Goal: Task Accomplishment & Management: Manage account settings

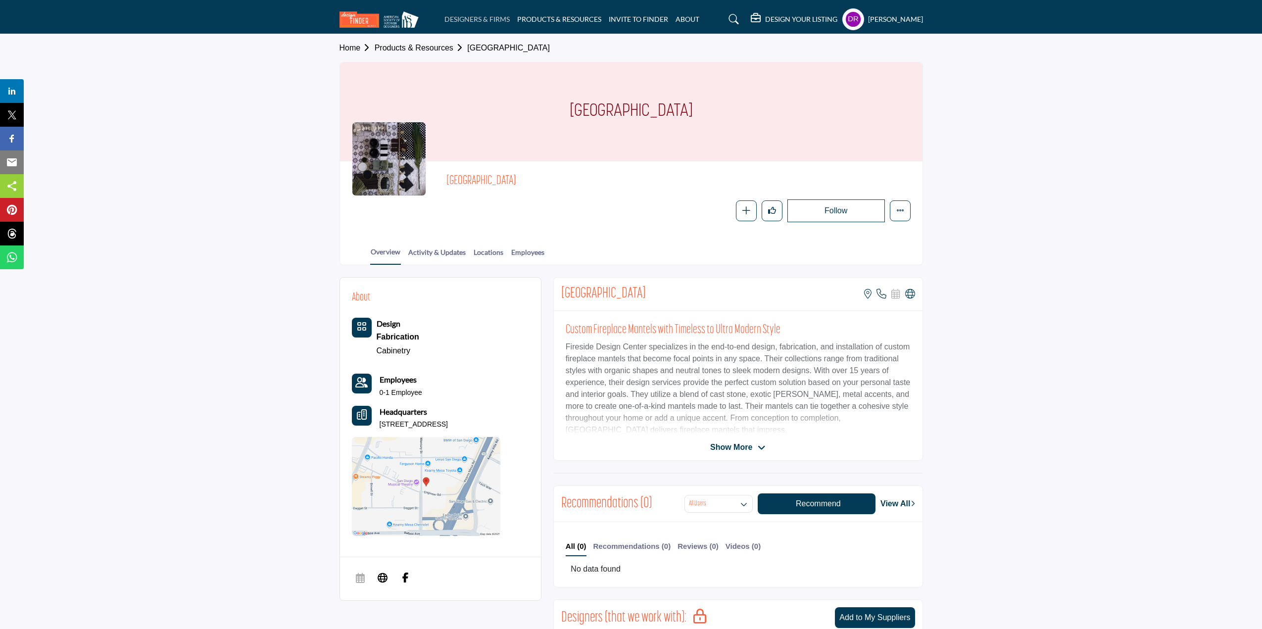
click at [478, 19] on link "DESIGNERS & FIRMS" at bounding box center [476, 19] width 65 height 8
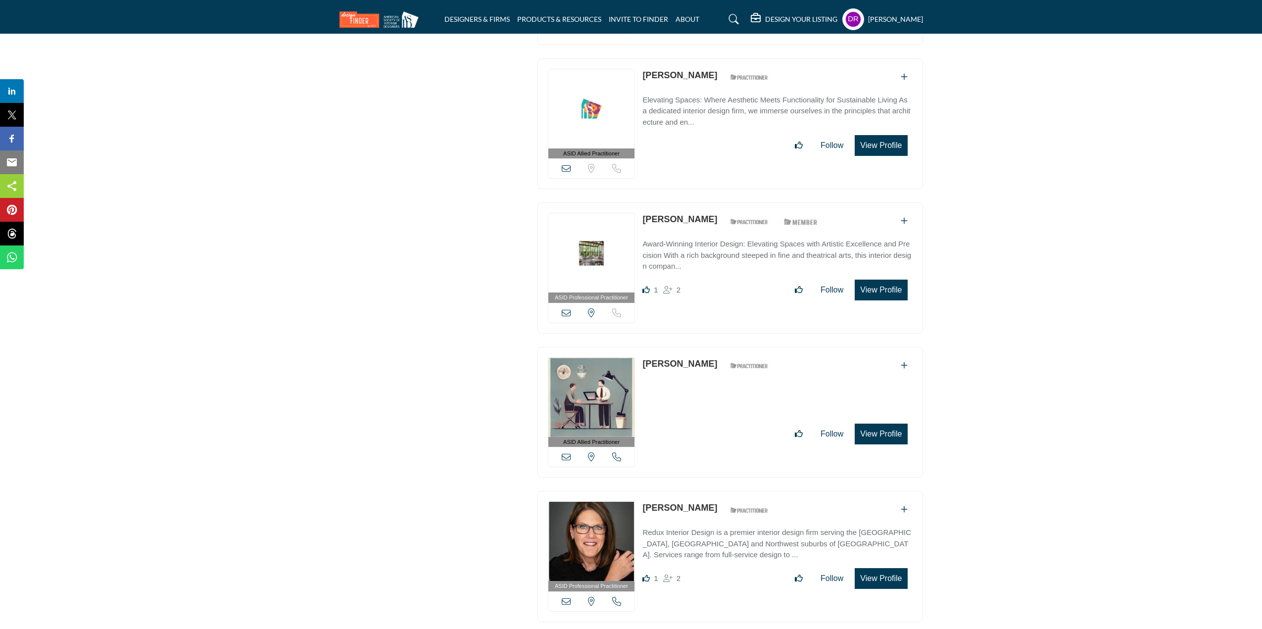
scroll to position [5146, 0]
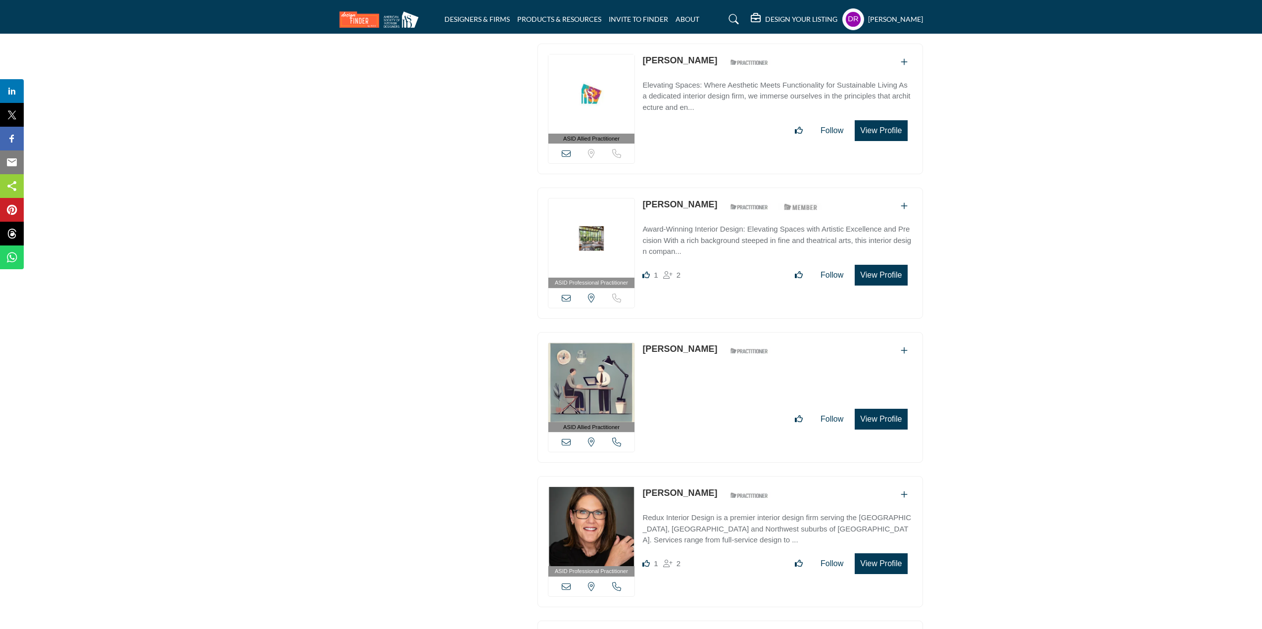
click at [779, 17] on h5 "DESIGN YOUR LISTING" at bounding box center [801, 19] width 72 height 9
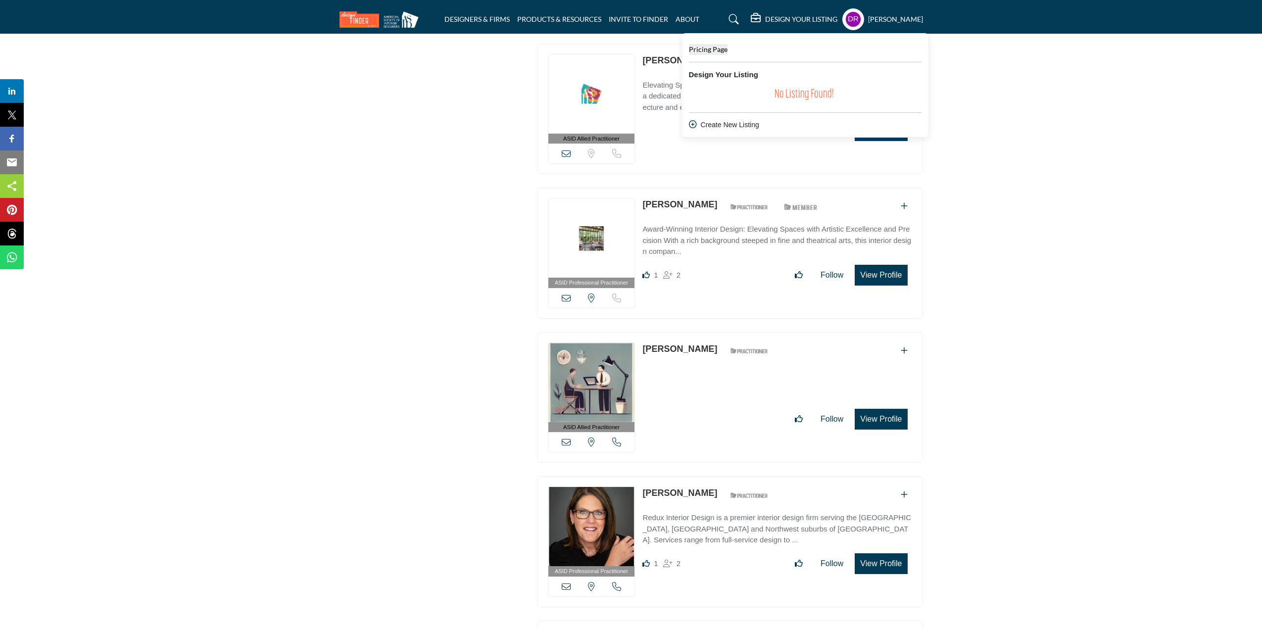
click at [709, 47] on span "Pricing Page" at bounding box center [708, 49] width 39 height 8
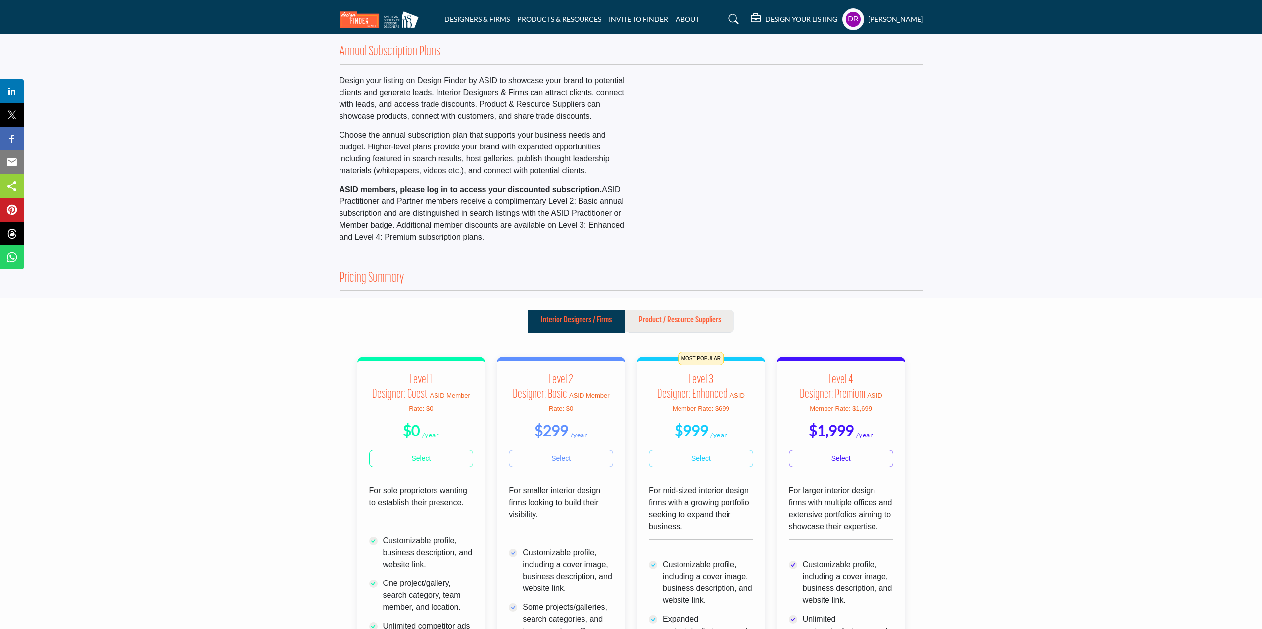
click at [668, 315] on p "Product / Resource Suppliers" at bounding box center [680, 320] width 82 height 12
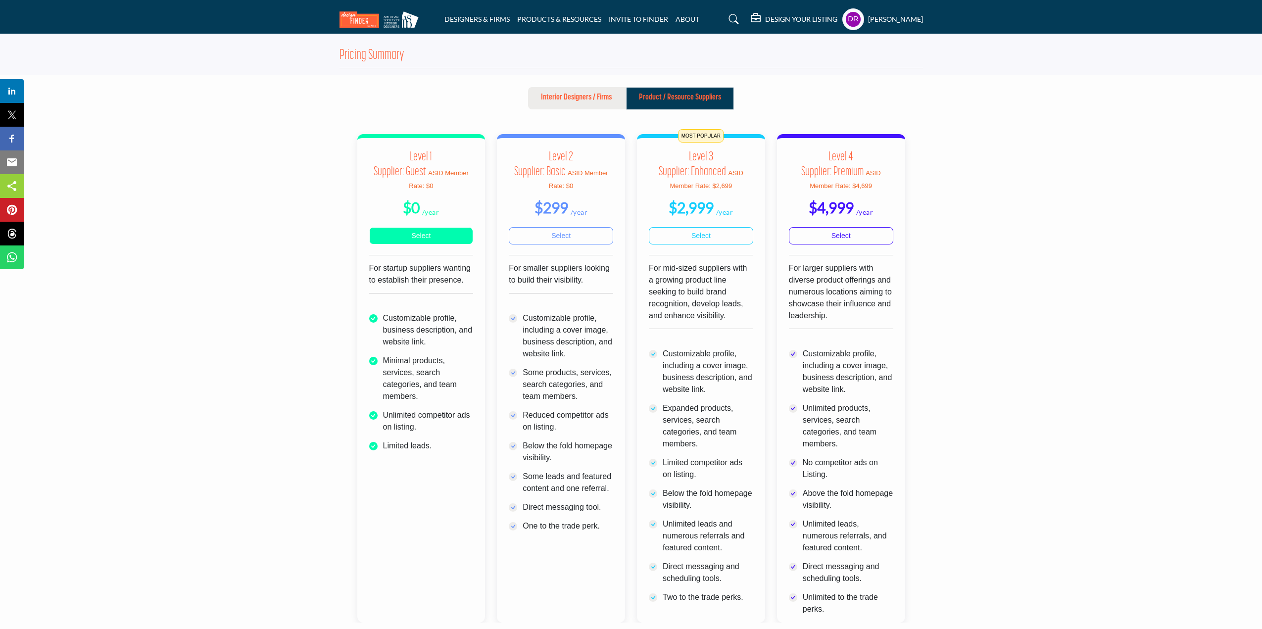
scroll to position [247, 0]
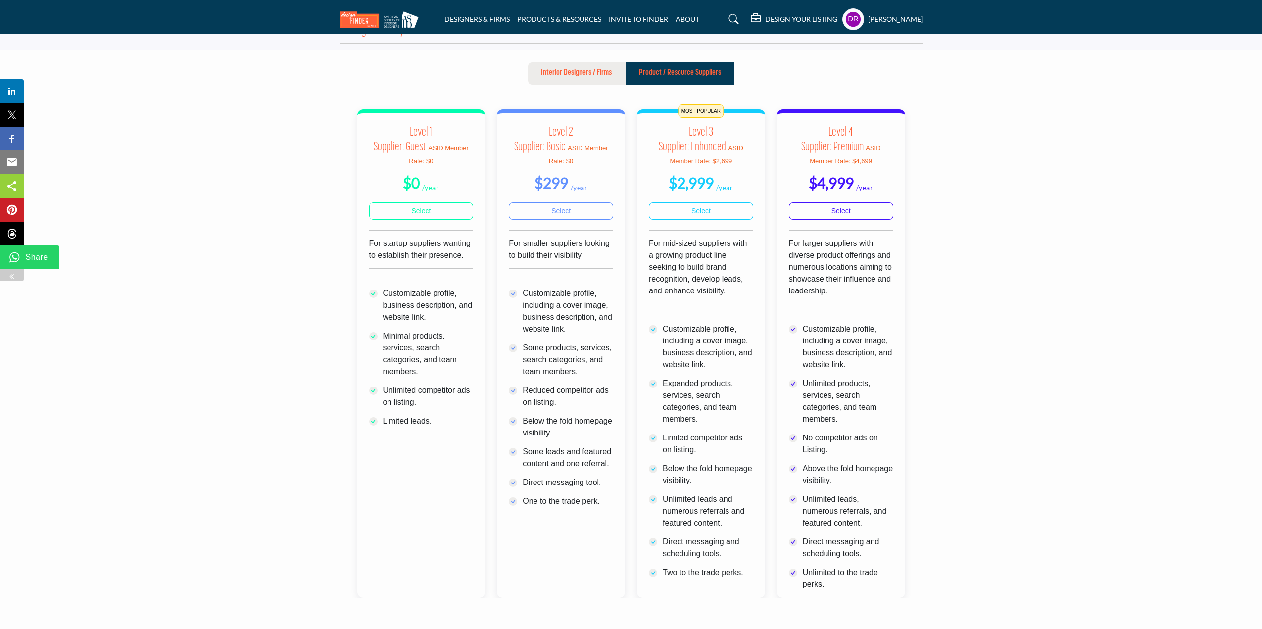
click at [16, 254] on img at bounding box center [14, 257] width 12 height 12
click at [13, 133] on img at bounding box center [14, 139] width 12 height 12
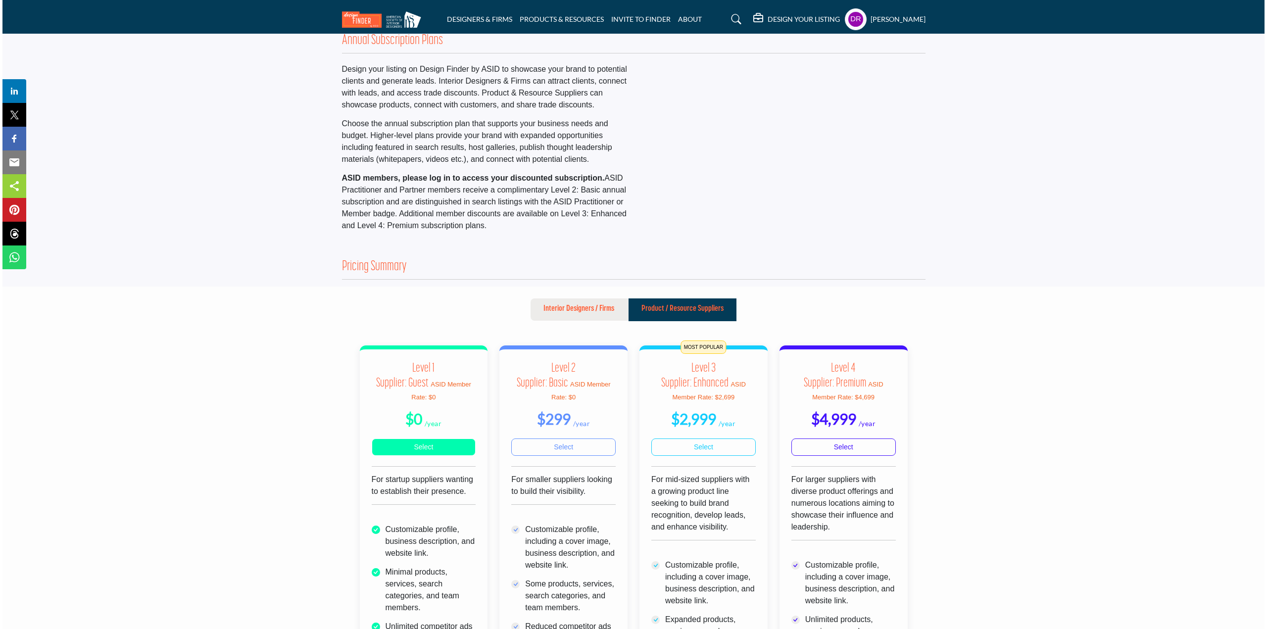
scroll to position [0, 0]
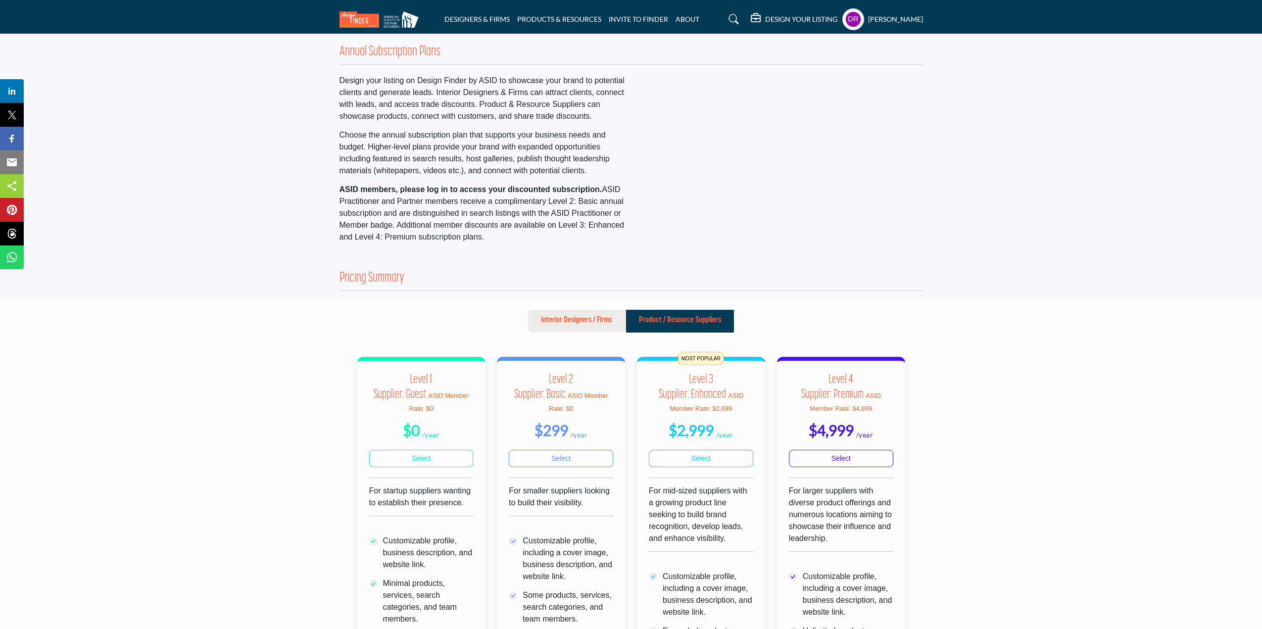
click at [845, 15] on profile-featured-34f23fb2-ce35-4e9a-bda6-bb5b440c72ef "Show hide supplier dropdown" at bounding box center [853, 19] width 22 height 22
click at [893, 134] on span "Design Your Listing" at bounding box center [898, 136] width 63 height 11
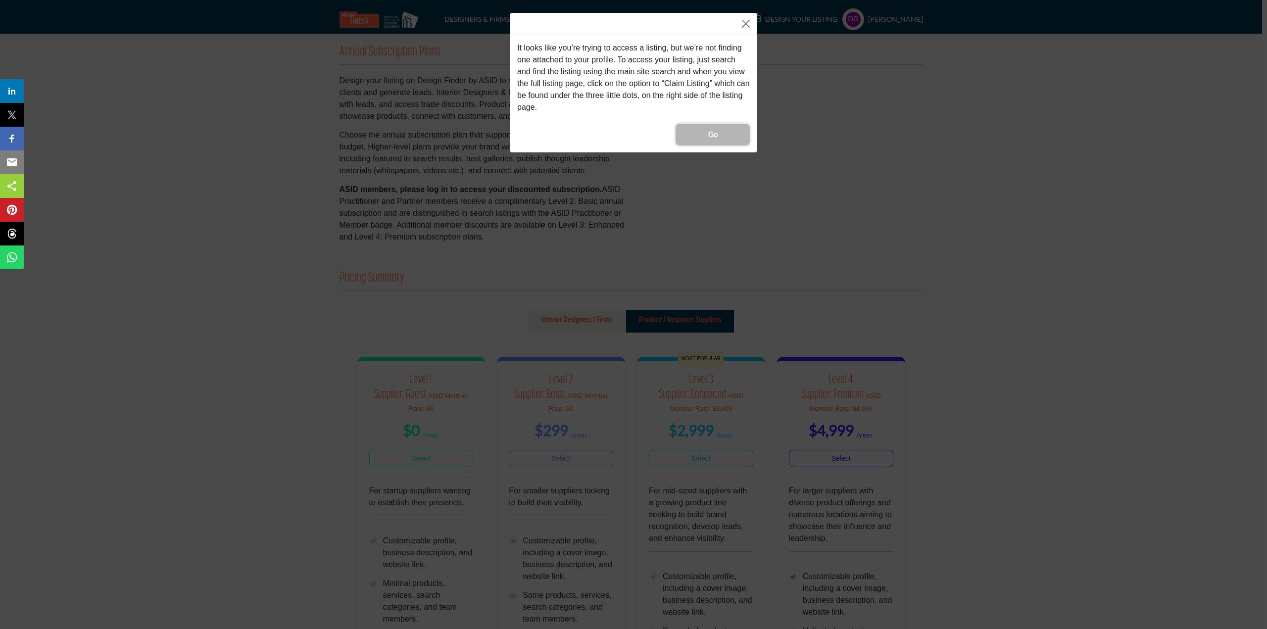
click at [709, 136] on span "Go" at bounding box center [712, 134] width 9 height 11
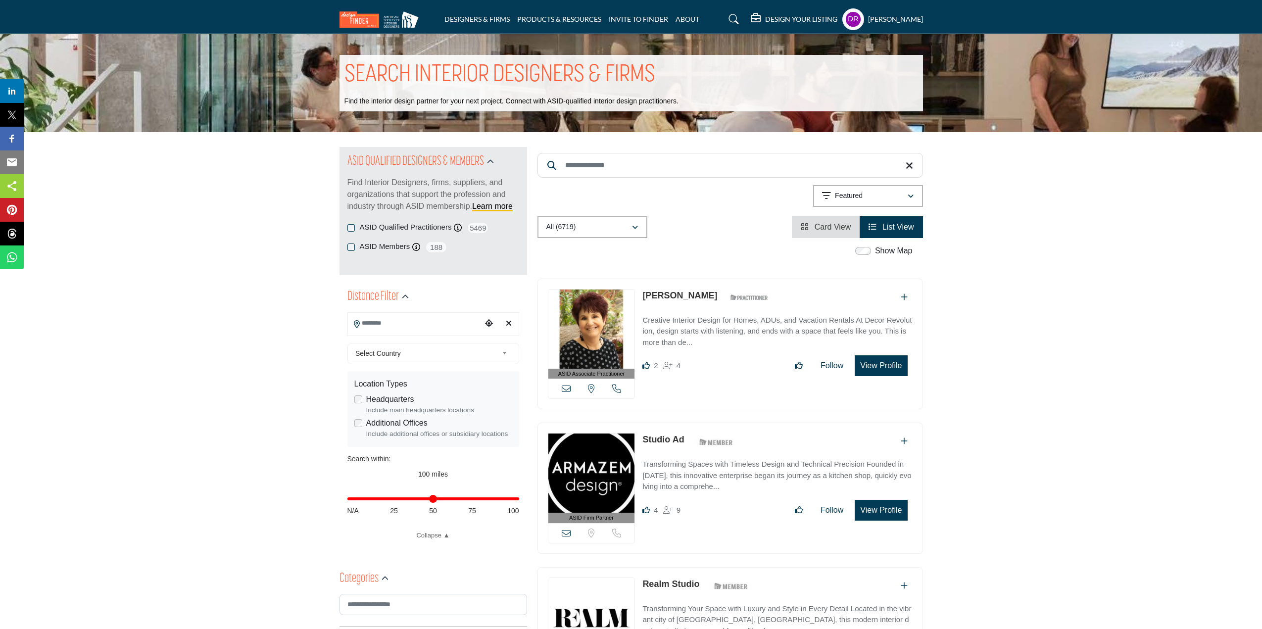
click at [619, 176] on input "Search Keyword" at bounding box center [729, 165] width 385 height 25
click at [619, 169] on input "Search Keyword" at bounding box center [729, 165] width 385 height 25
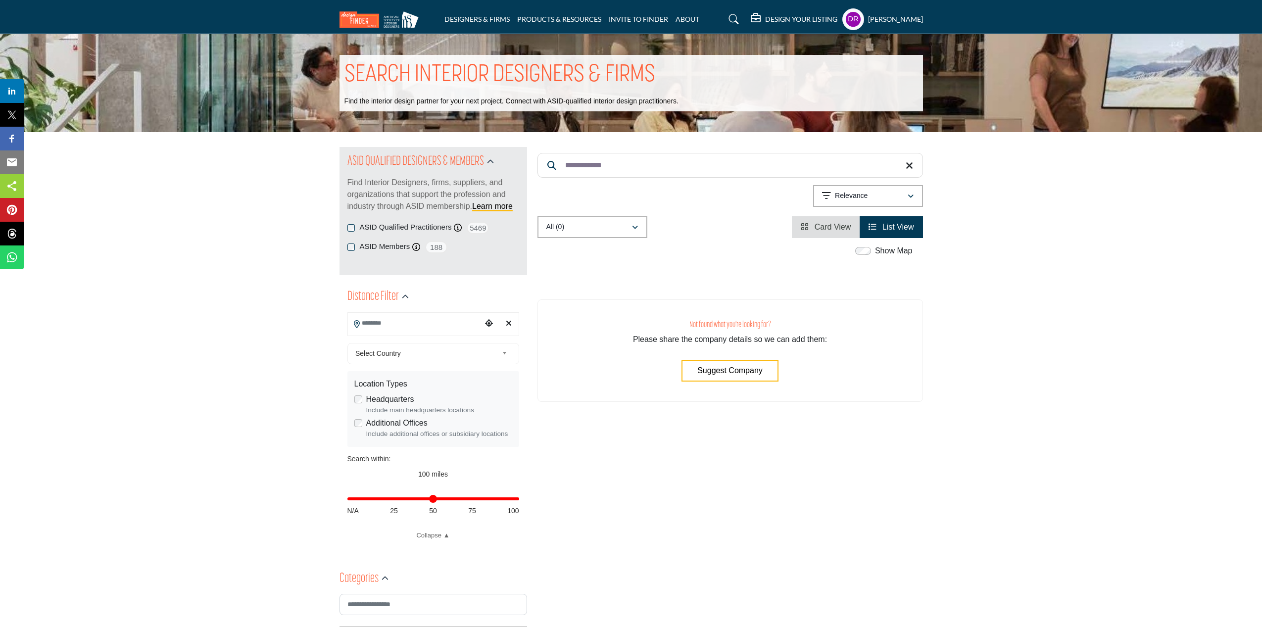
type input "**********"
click at [713, 368] on span "Suggest Company" at bounding box center [729, 370] width 65 height 8
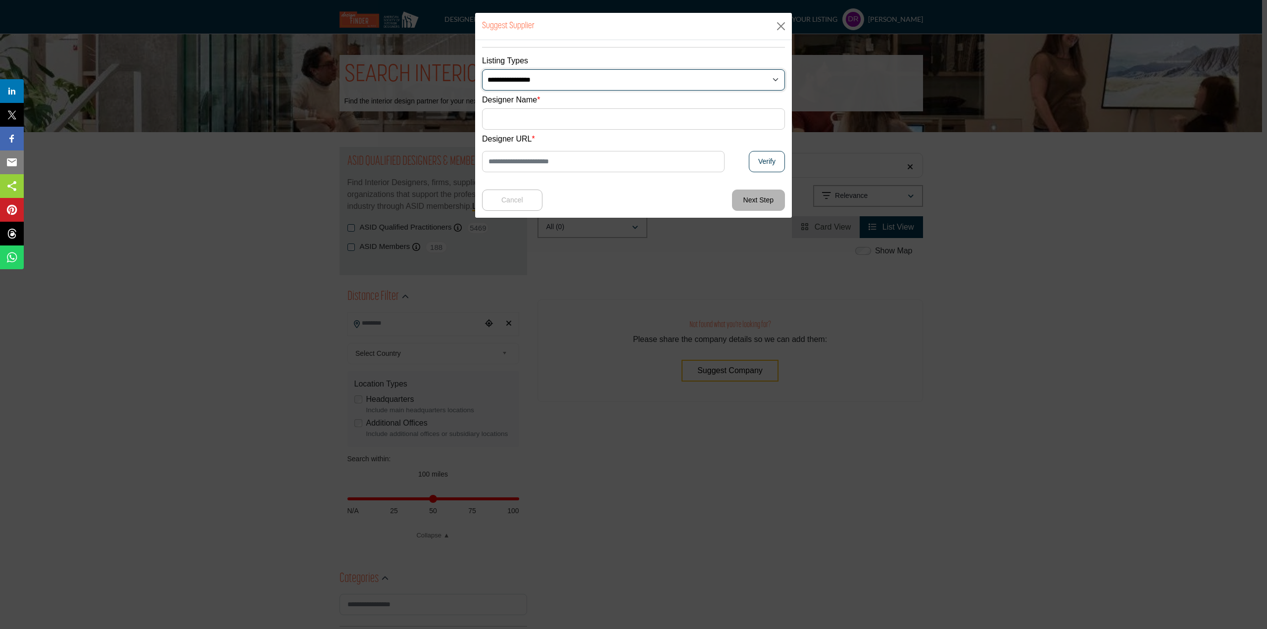
click at [654, 90] on select "**********" at bounding box center [633, 79] width 303 height 21
select select "**********"
click at [482, 69] on select "**********" at bounding box center [633, 79] width 303 height 21
click at [602, 121] on input "Supplier Name" at bounding box center [633, 118] width 303 height 21
type input "**********"
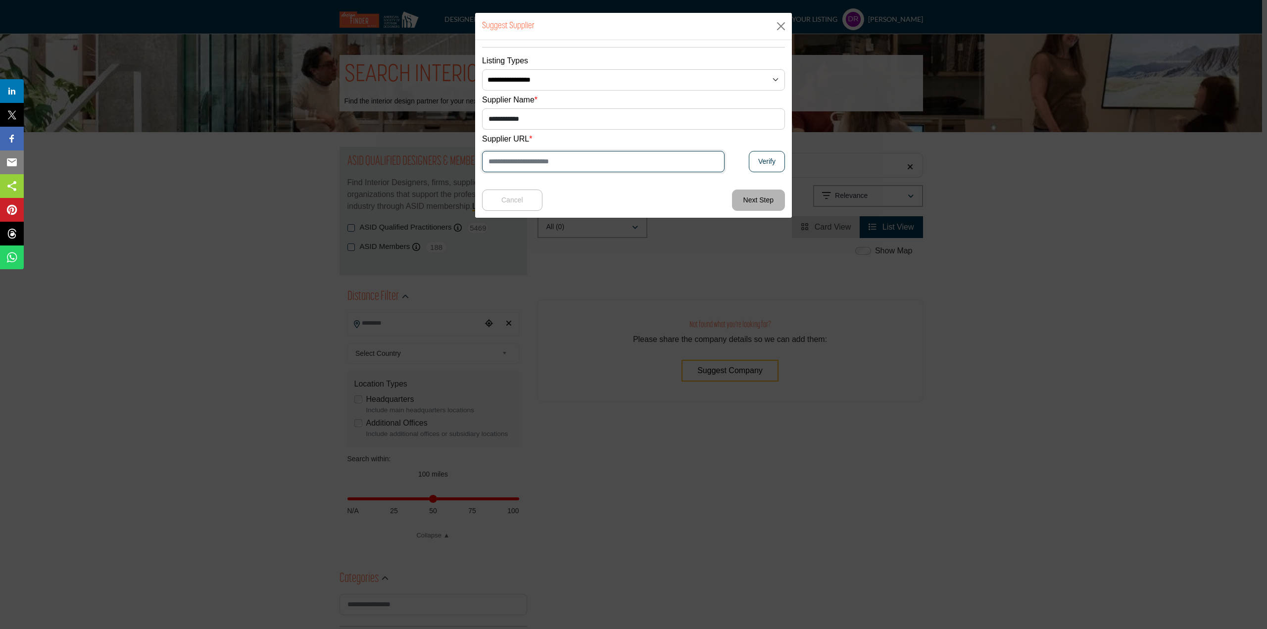
click at [567, 154] on input "Enter Website URL" at bounding box center [603, 161] width 242 height 21
click at [761, 159] on button "Verify" at bounding box center [767, 161] width 36 height 21
type input "**********"
click at [759, 197] on button "Next Step" at bounding box center [758, 200] width 53 height 21
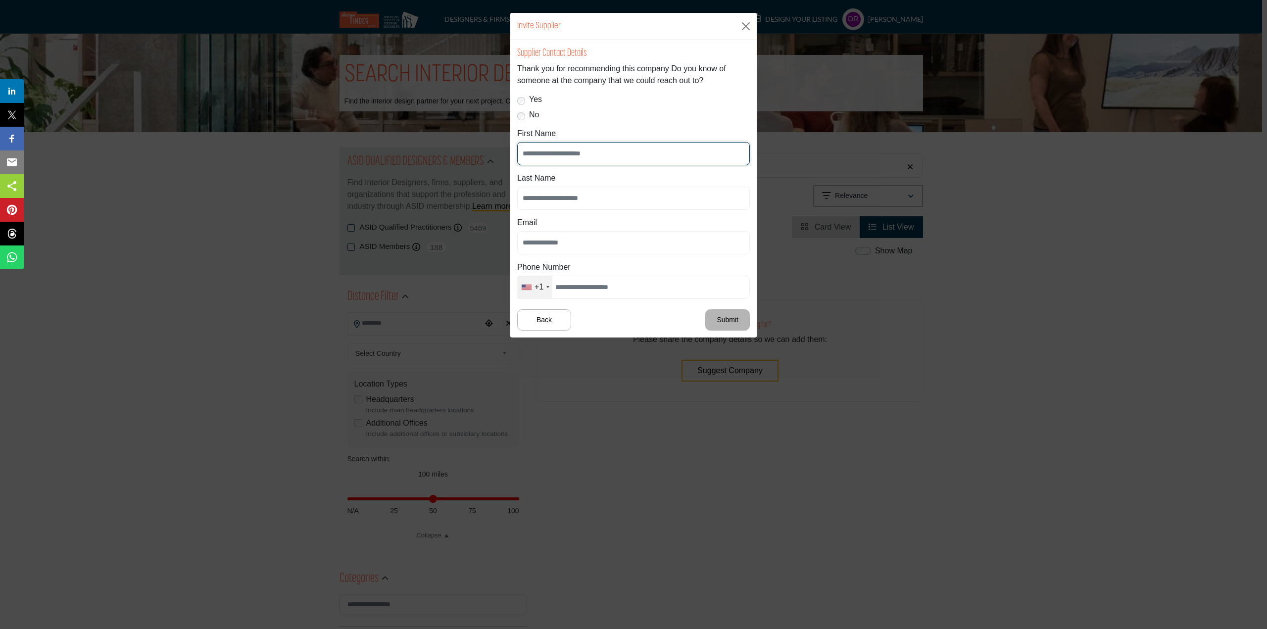
click at [590, 154] on input "First Name" at bounding box center [633, 153] width 233 height 23
type input "*****"
type input "*******"
click at [547, 242] on input "text" at bounding box center [633, 242] width 233 height 23
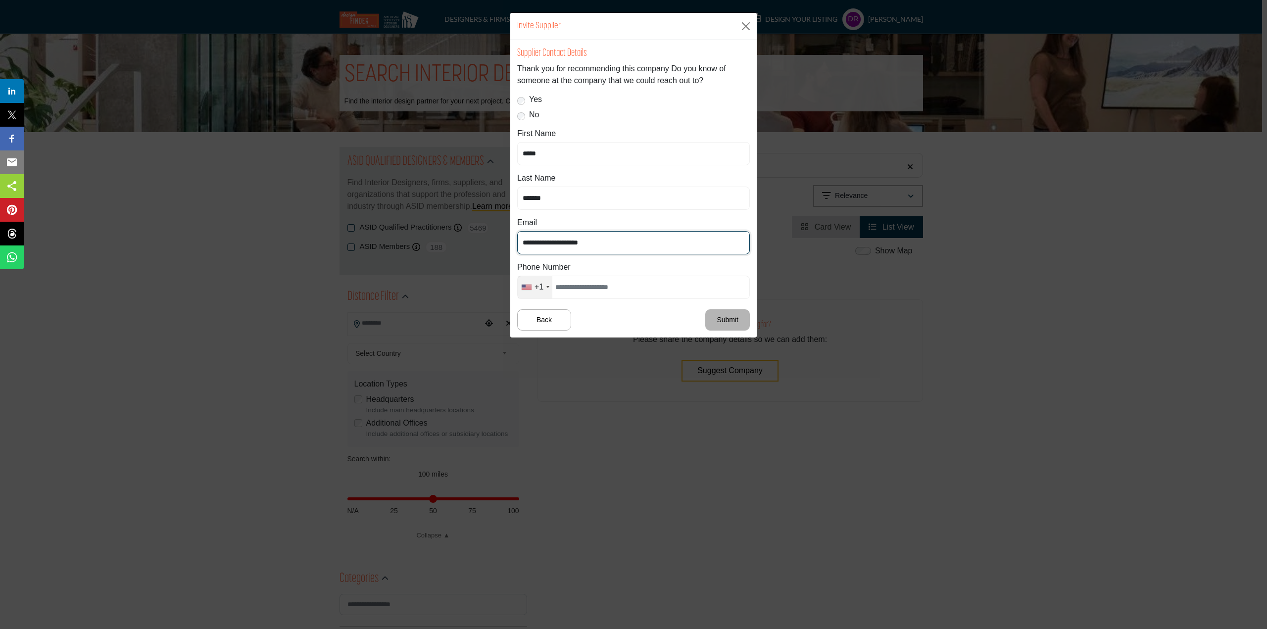
type input "**********"
click at [566, 288] on input "text" at bounding box center [633, 287] width 233 height 23
click at [546, 286] on div "+1" at bounding box center [535, 287] width 35 height 22
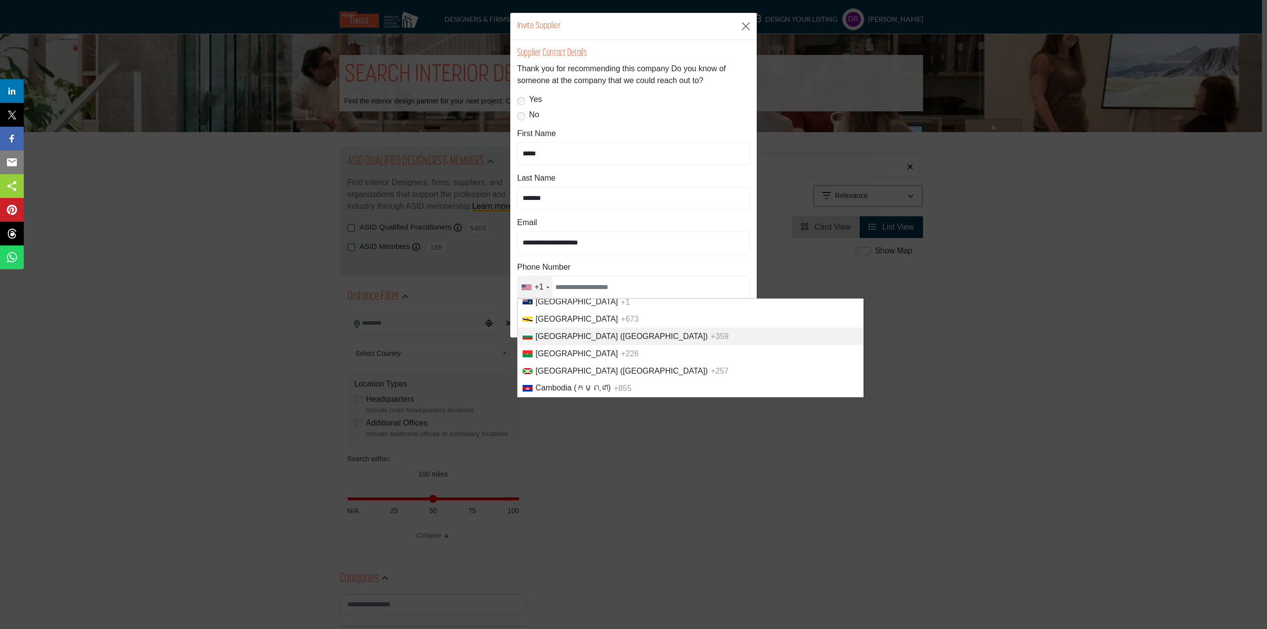
scroll to position [594, 0]
click at [554, 370] on li "Canada +1" at bounding box center [690, 372] width 345 height 17
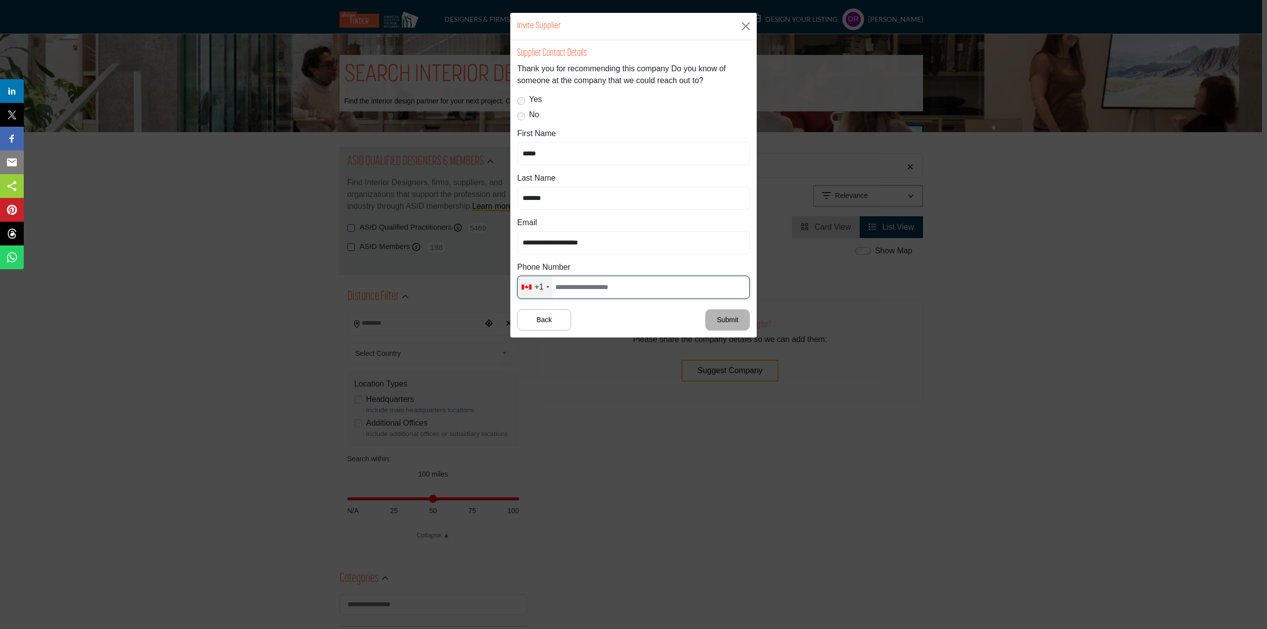
click at [583, 289] on input "text" at bounding box center [633, 287] width 233 height 23
type input "**********"
click at [718, 319] on button "Submit" at bounding box center [727, 319] width 45 height 21
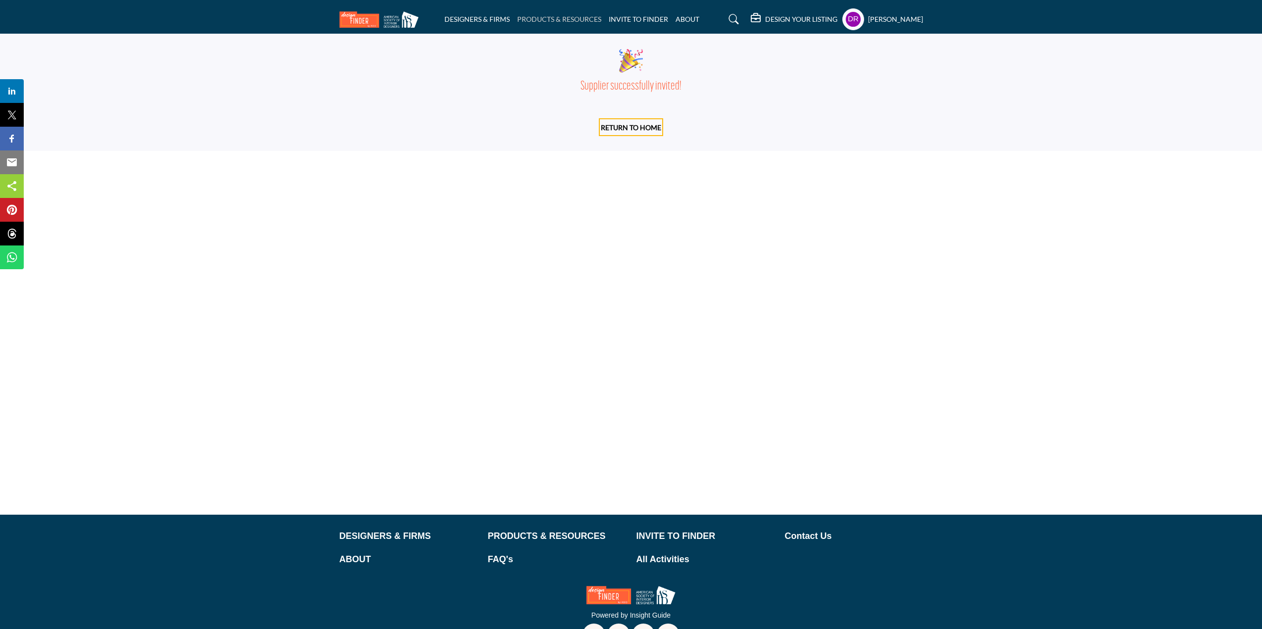
click at [563, 18] on link "PRODUCTS & RESOURCES" at bounding box center [559, 19] width 84 height 8
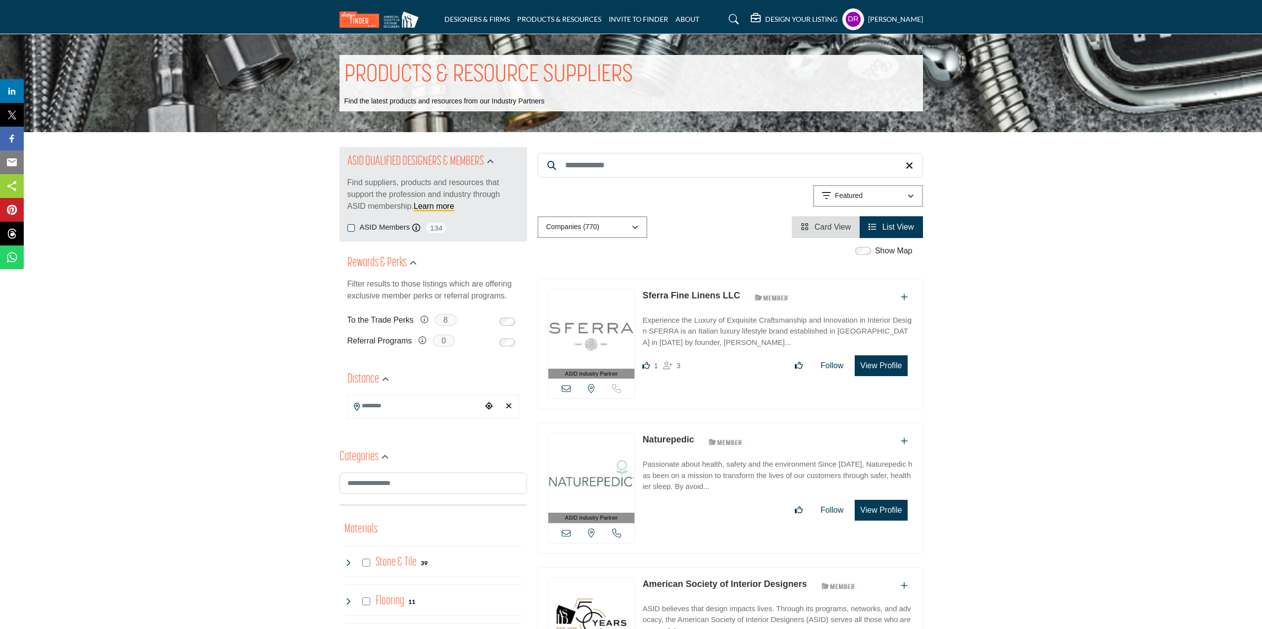
click at [595, 156] on input "Search Keyword" at bounding box center [729, 165] width 385 height 25
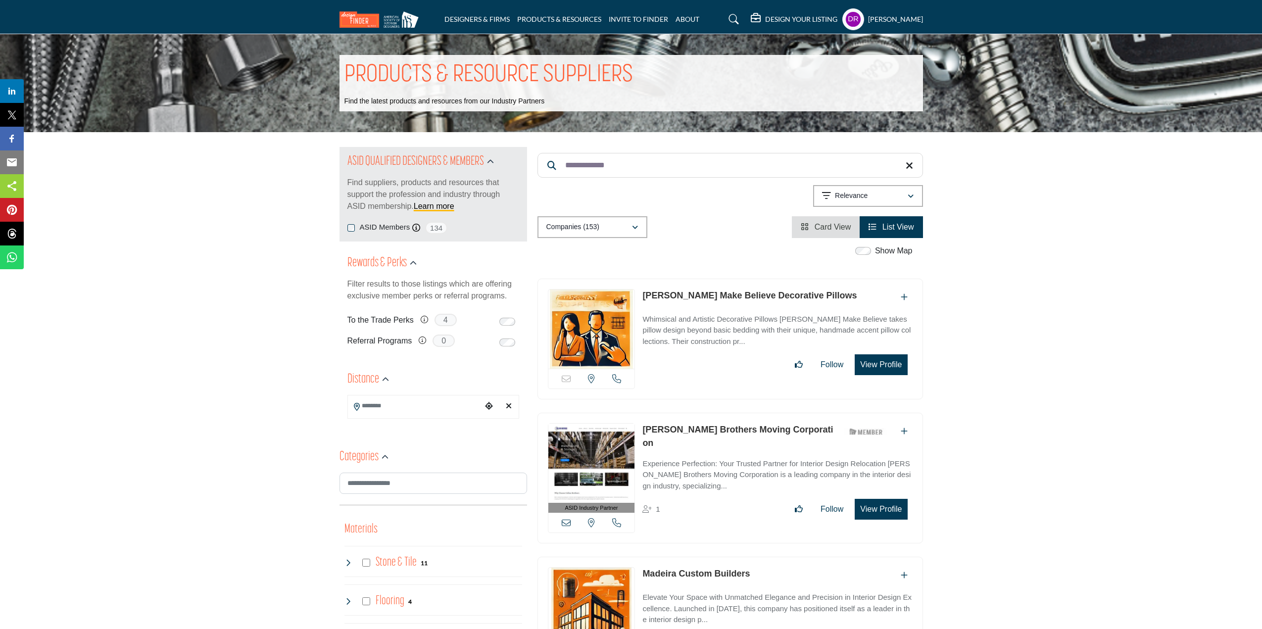
type input "**********"
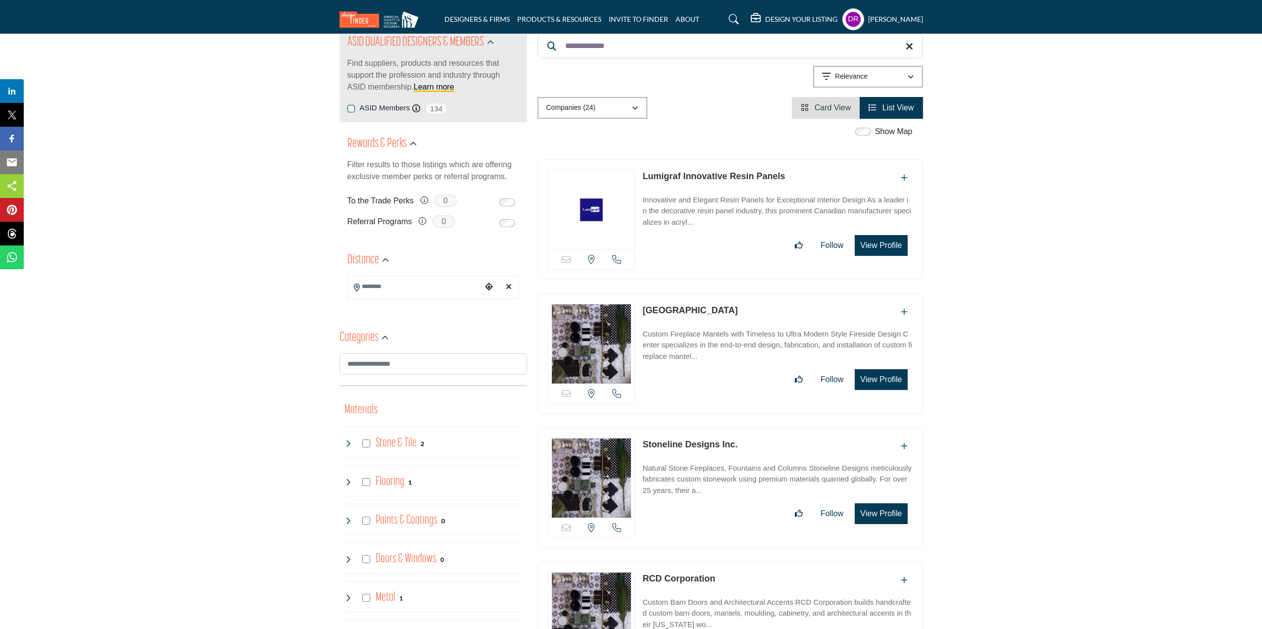
scroll to position [99, 0]
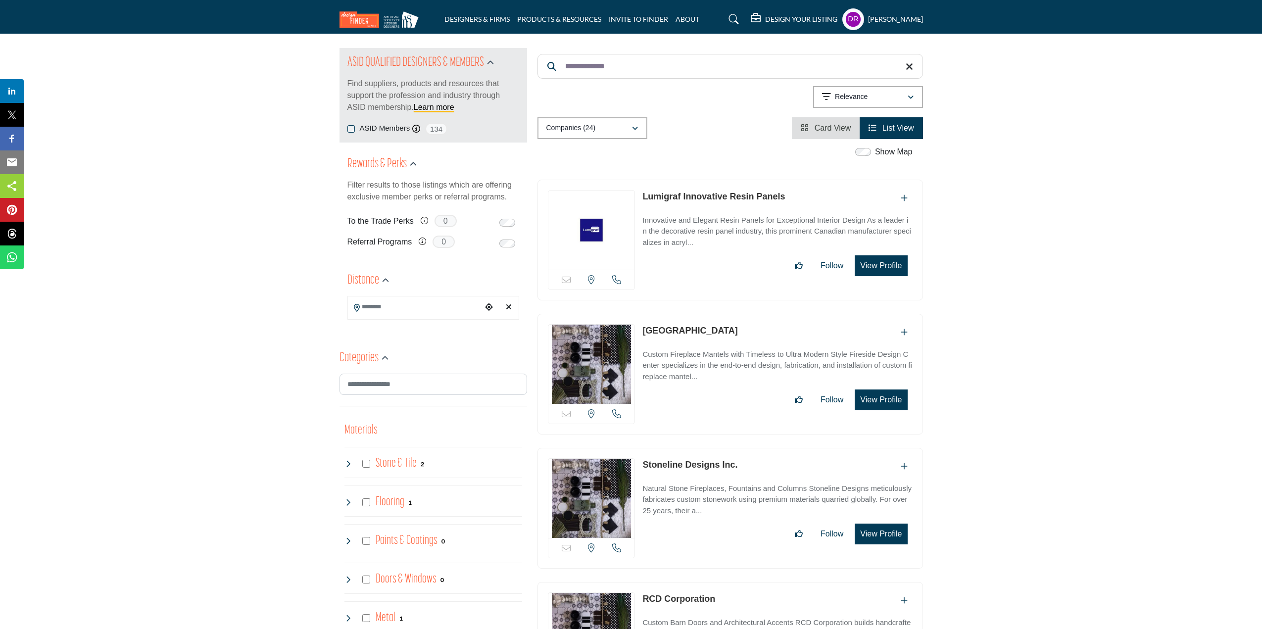
click at [788, 16] on h5 "DESIGN YOUR LISTING" at bounding box center [801, 19] width 72 height 9
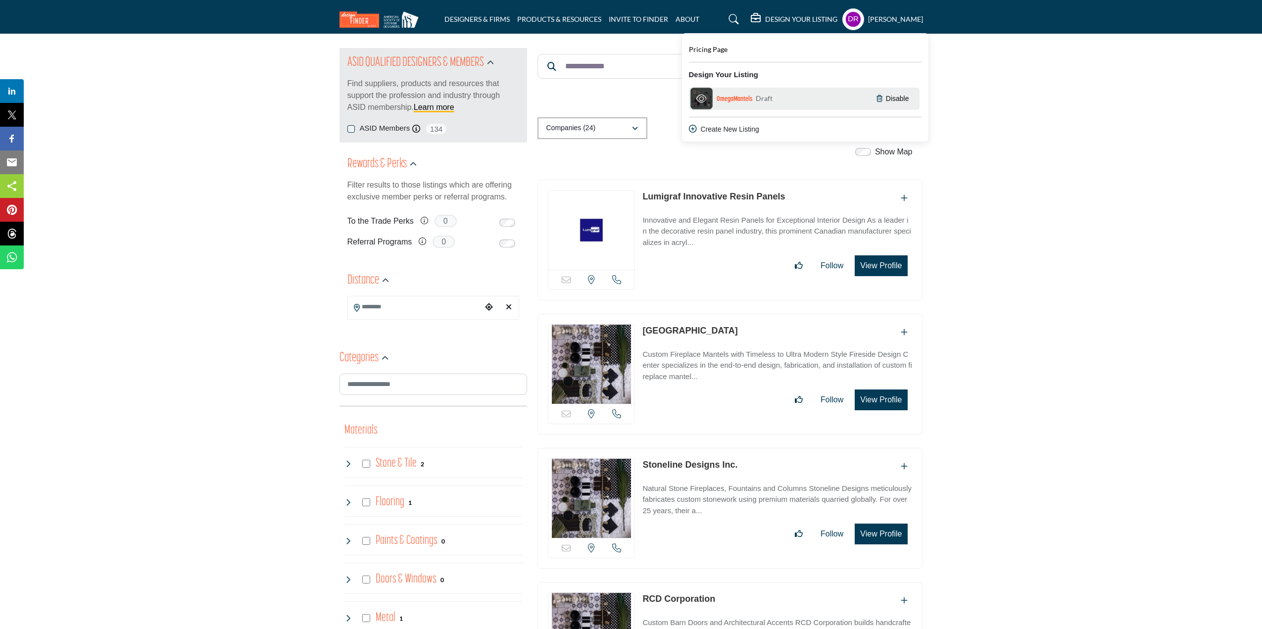
click at [745, 98] on h6 "OmegaMantels Draft" at bounding box center [745, 98] width 59 height 11
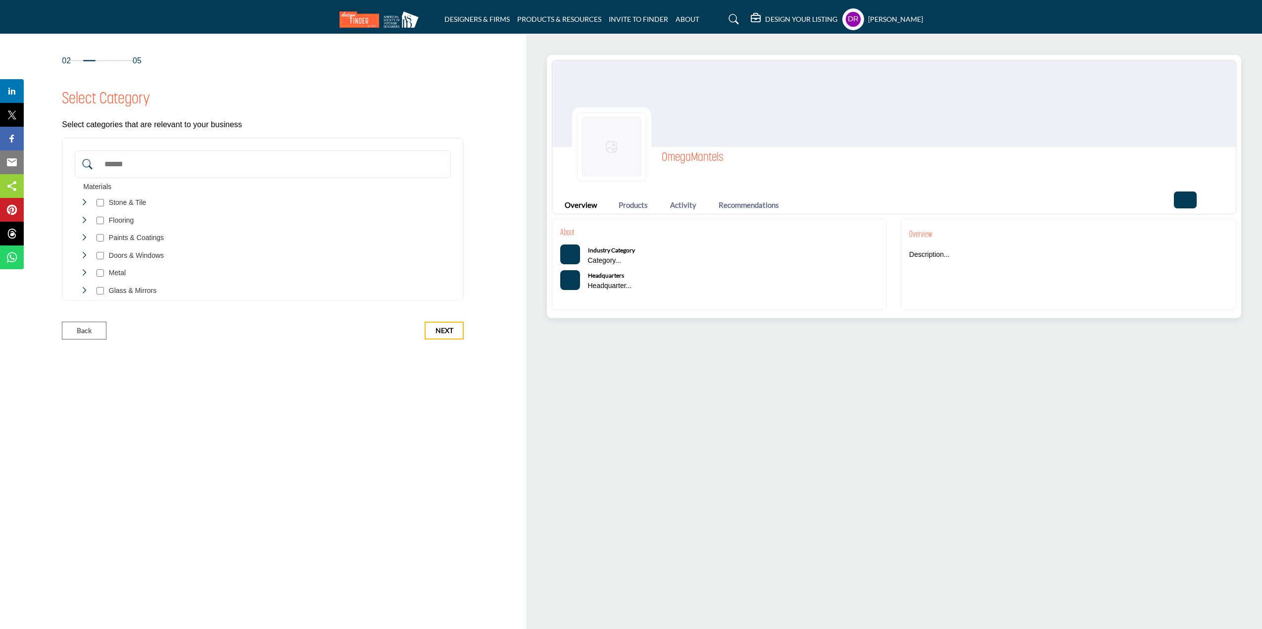
click at [821, 97] on img at bounding box center [894, 103] width 684 height 87
click at [1193, 198] on button "More Options" at bounding box center [1185, 200] width 24 height 18
click at [615, 152] on img at bounding box center [611, 146] width 69 height 69
click at [612, 147] on img at bounding box center [611, 146] width 69 height 69
click at [445, 324] on button "Next" at bounding box center [444, 331] width 39 height 18
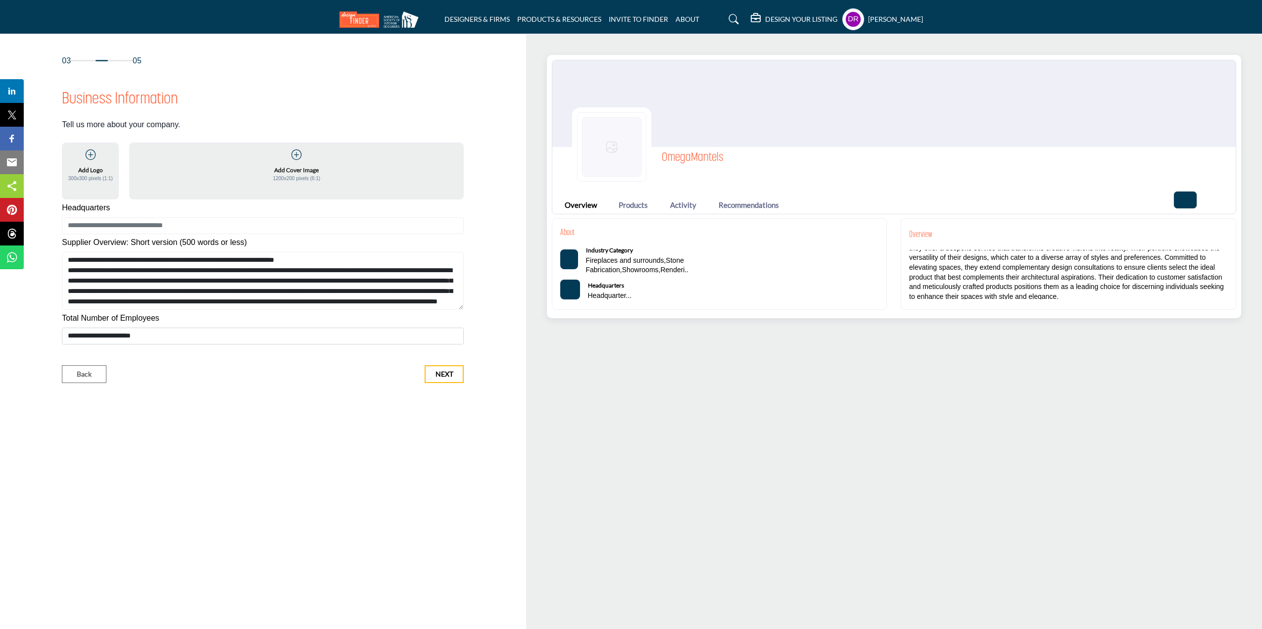
scroll to position [109, 0]
click at [365, 332] on select "**********" at bounding box center [263, 336] width 402 height 17
select select "*****"
click at [62, 328] on select "**********" at bounding box center [263, 336] width 402 height 17
click at [300, 153] on icon at bounding box center [296, 155] width 10 height 10
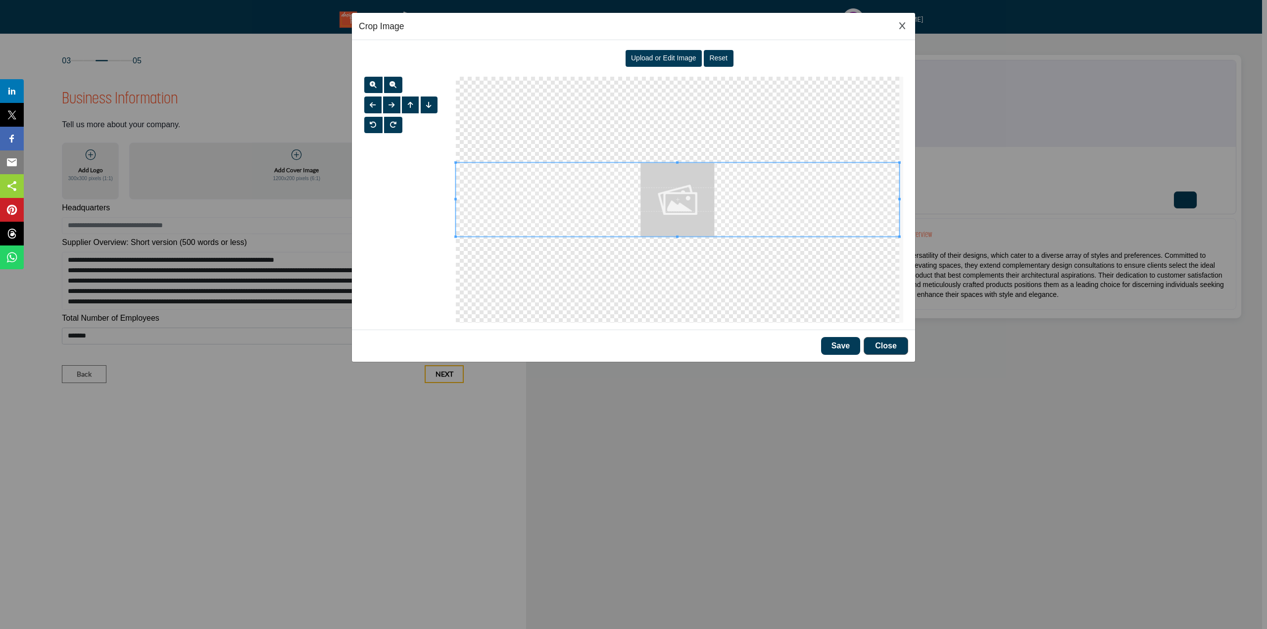
click at [670, 59] on span "Upload or Edit Image" at bounding box center [663, 58] width 65 height 8
click at [676, 139] on div at bounding box center [677, 200] width 443 height 246
click at [680, 248] on div at bounding box center [677, 200] width 443 height 246
click at [694, 205] on span at bounding box center [677, 204] width 443 height 74
click at [722, 203] on span at bounding box center [677, 203] width 443 height 74
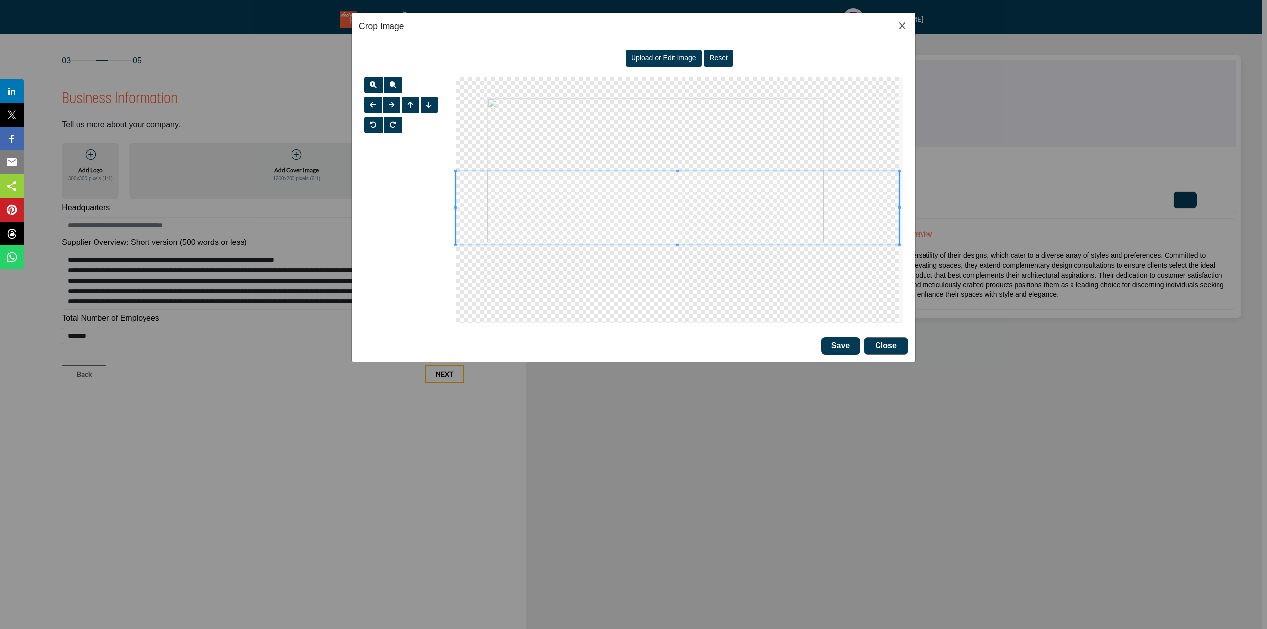
click at [682, 205] on span at bounding box center [677, 208] width 443 height 74
click at [679, 146] on div at bounding box center [677, 200] width 443 height 246
click at [579, 203] on div at bounding box center [677, 200] width 443 height 246
click at [562, 236] on div at bounding box center [677, 200] width 443 height 246
click at [389, 104] on span "button" at bounding box center [391, 104] width 6 height 7
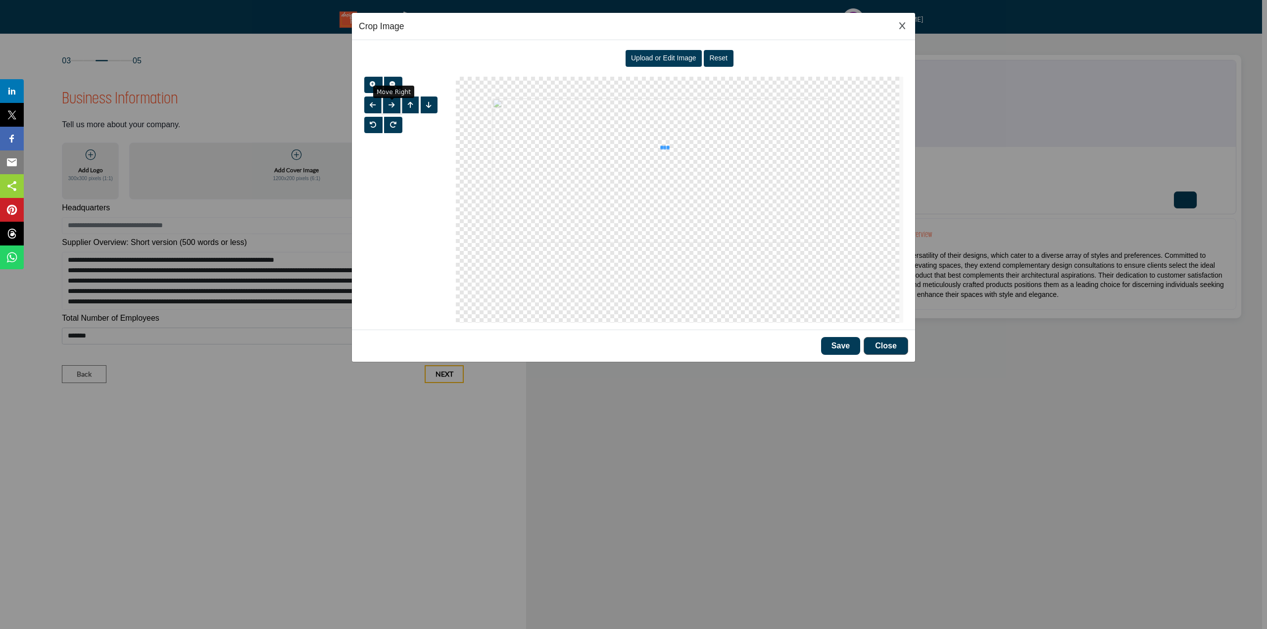
click at [389, 104] on span "button" at bounding box center [391, 104] width 6 height 7
click at [393, 84] on span "button" at bounding box center [392, 84] width 7 height 7
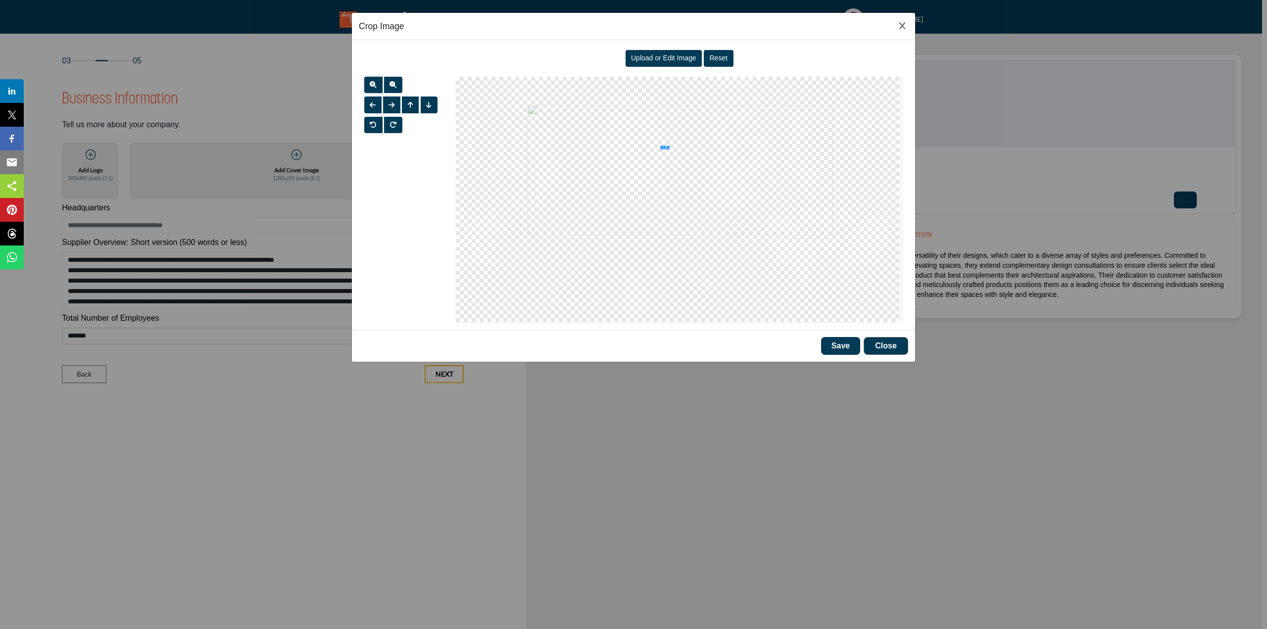
click at [367, 83] on button "button" at bounding box center [373, 85] width 18 height 17
click at [426, 103] on span "button" at bounding box center [428, 104] width 5 height 7
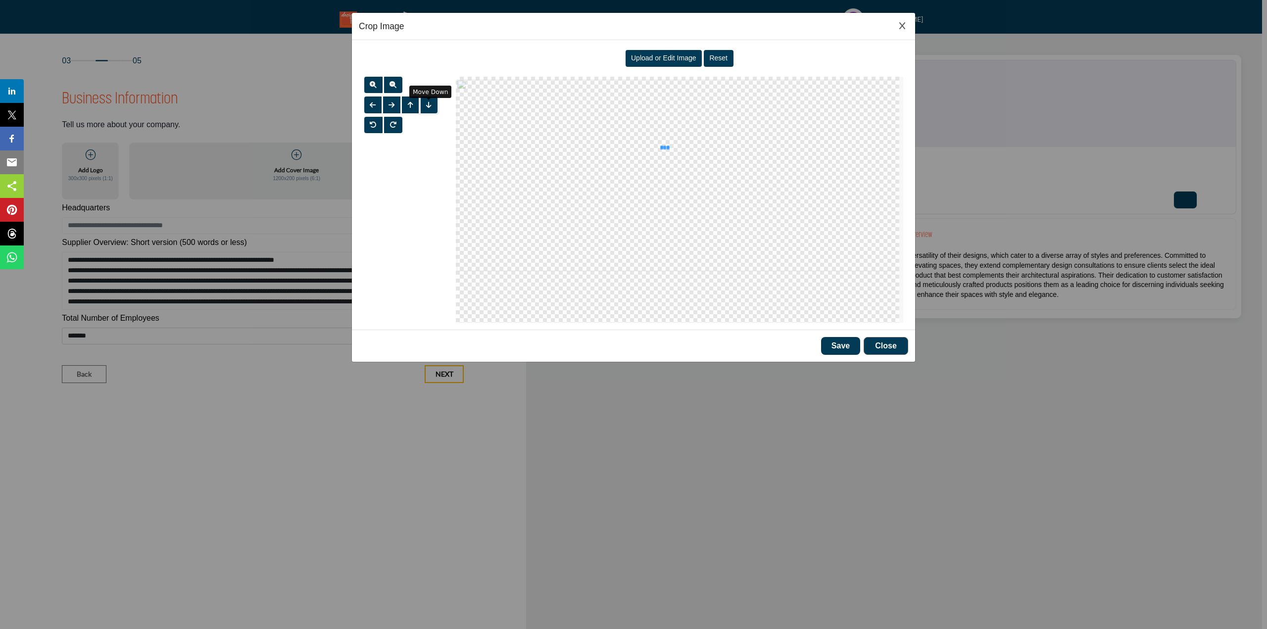
click at [426, 103] on span "button" at bounding box center [428, 104] width 5 height 7
click at [401, 105] on div at bounding box center [404, 104] width 81 height 17
click at [387, 102] on button "button" at bounding box center [391, 104] width 17 height 17
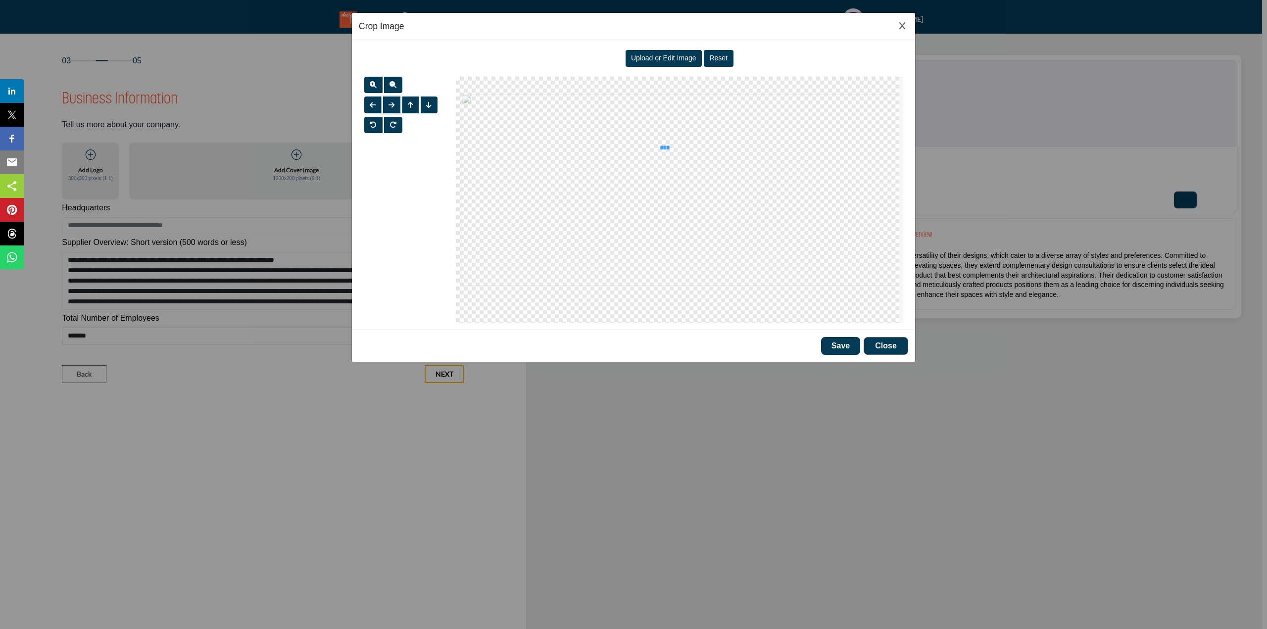
click at [387, 102] on button "button" at bounding box center [391, 104] width 17 height 17
click at [376, 101] on span "button" at bounding box center [373, 104] width 6 height 7
click at [836, 342] on button "Save" at bounding box center [840, 346] width 39 height 18
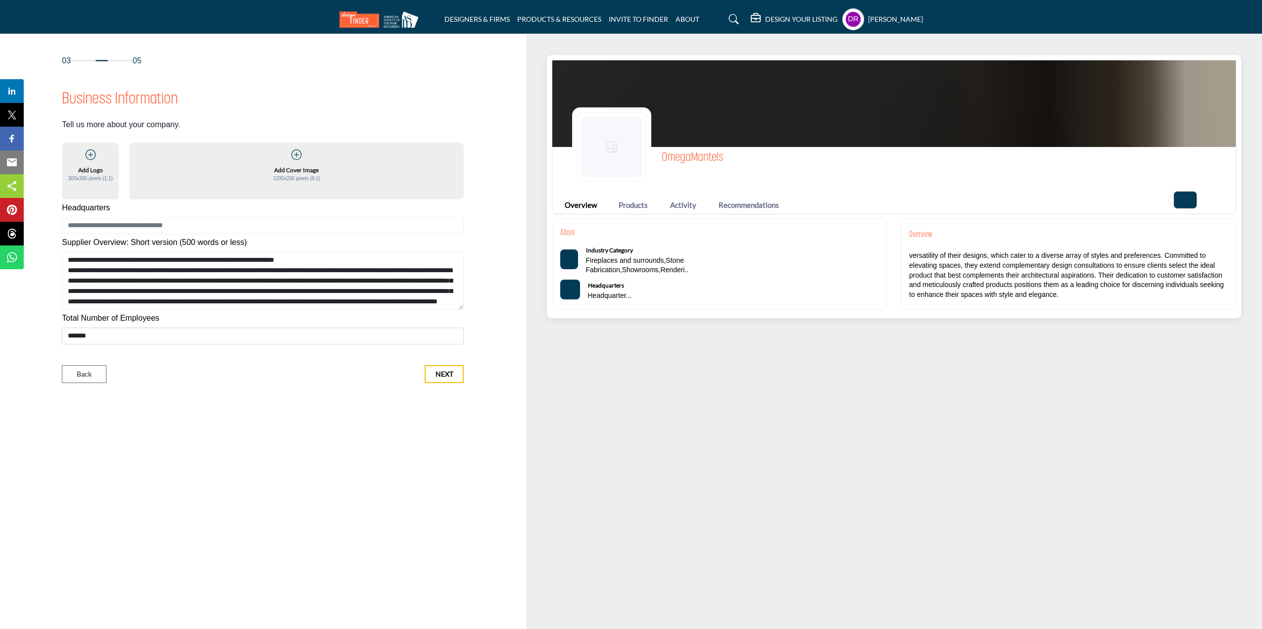
click at [884, 99] on img at bounding box center [894, 103] width 684 height 87
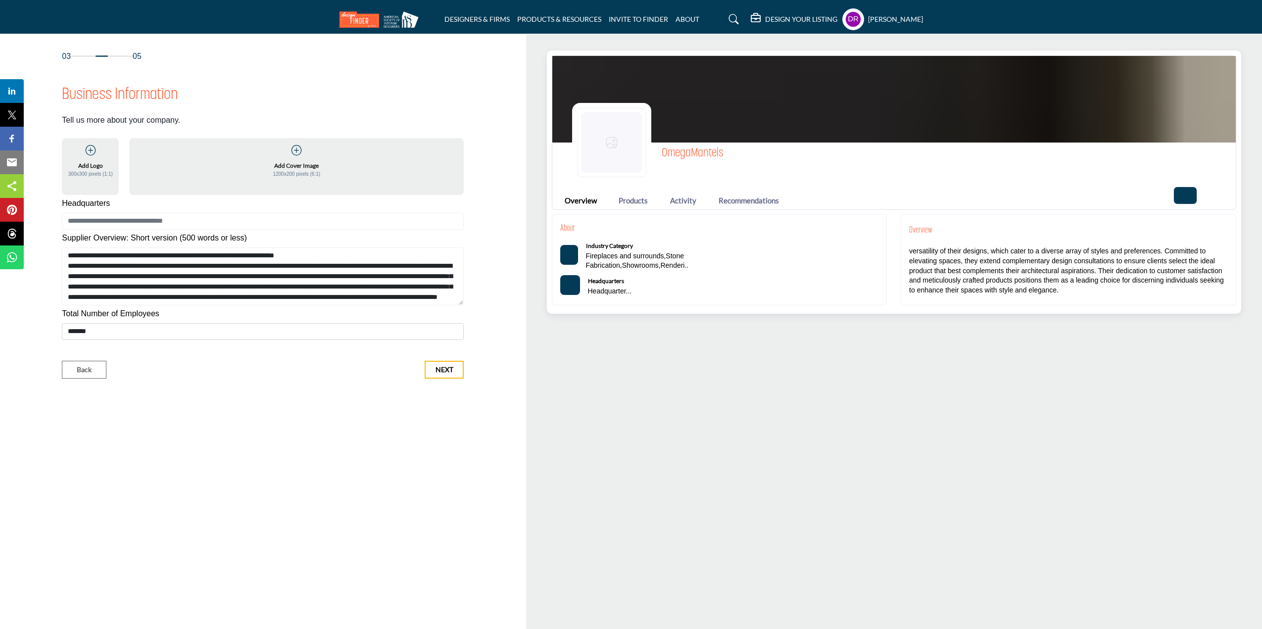
scroll to position [0, 0]
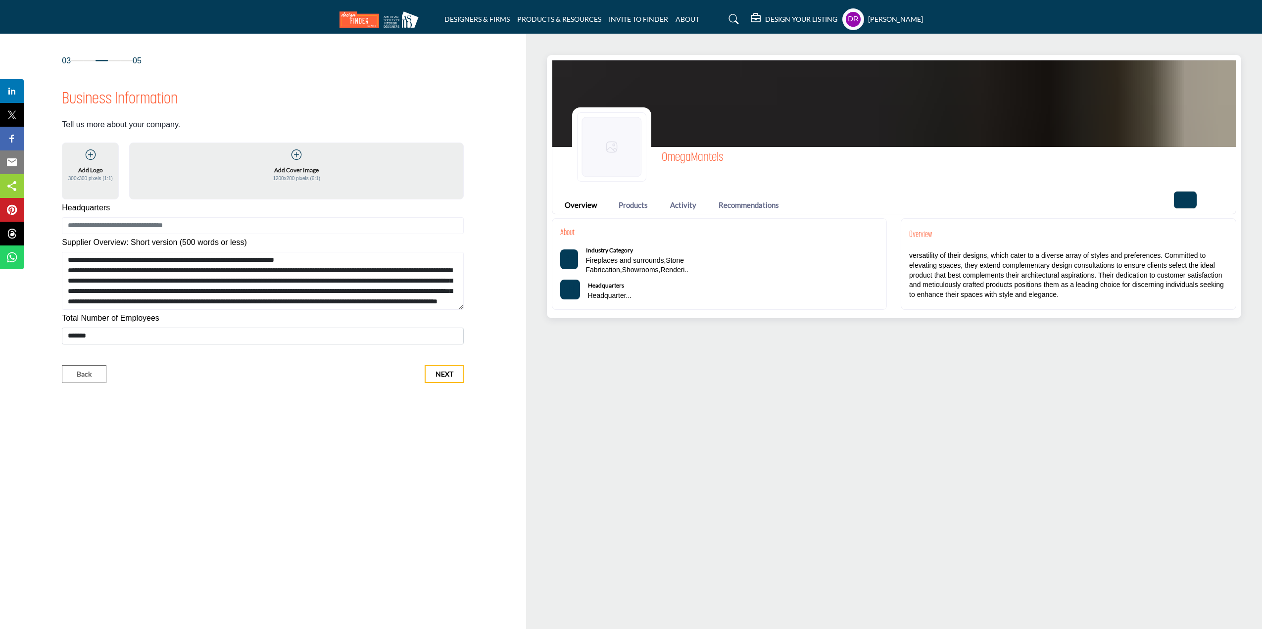
click at [92, 159] on icon at bounding box center [91, 155] width 10 height 10
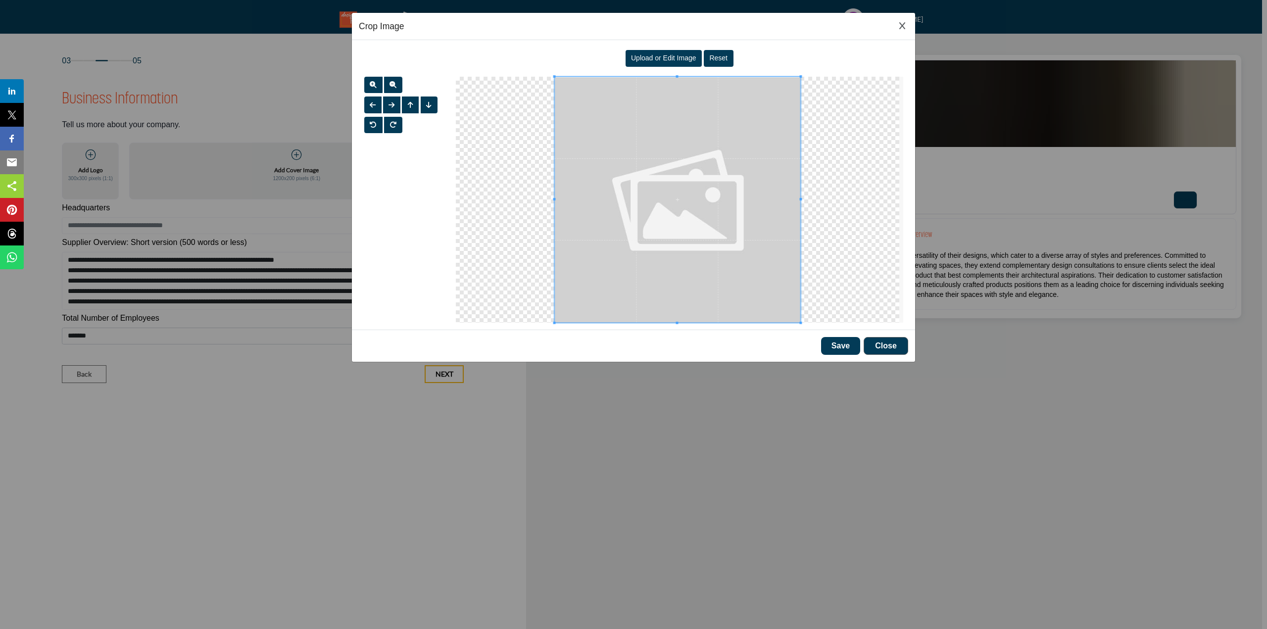
click at [655, 58] on span "Upload or Edit Image" at bounding box center [663, 58] width 65 height 8
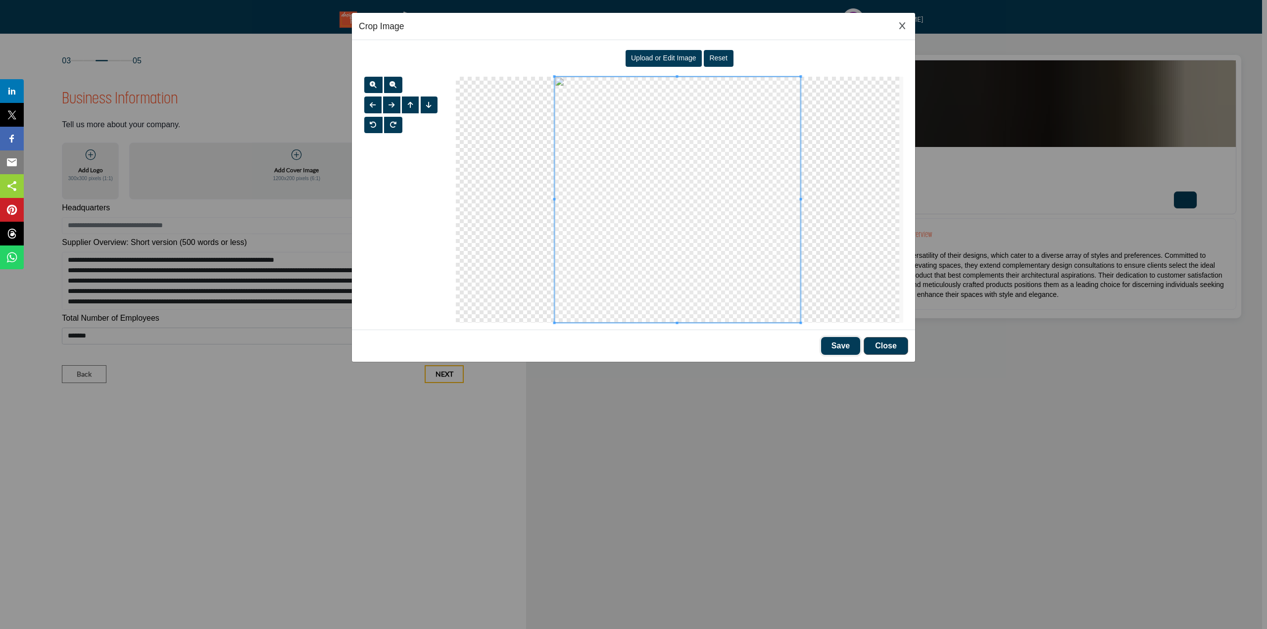
click at [837, 348] on button "Save" at bounding box center [840, 346] width 39 height 18
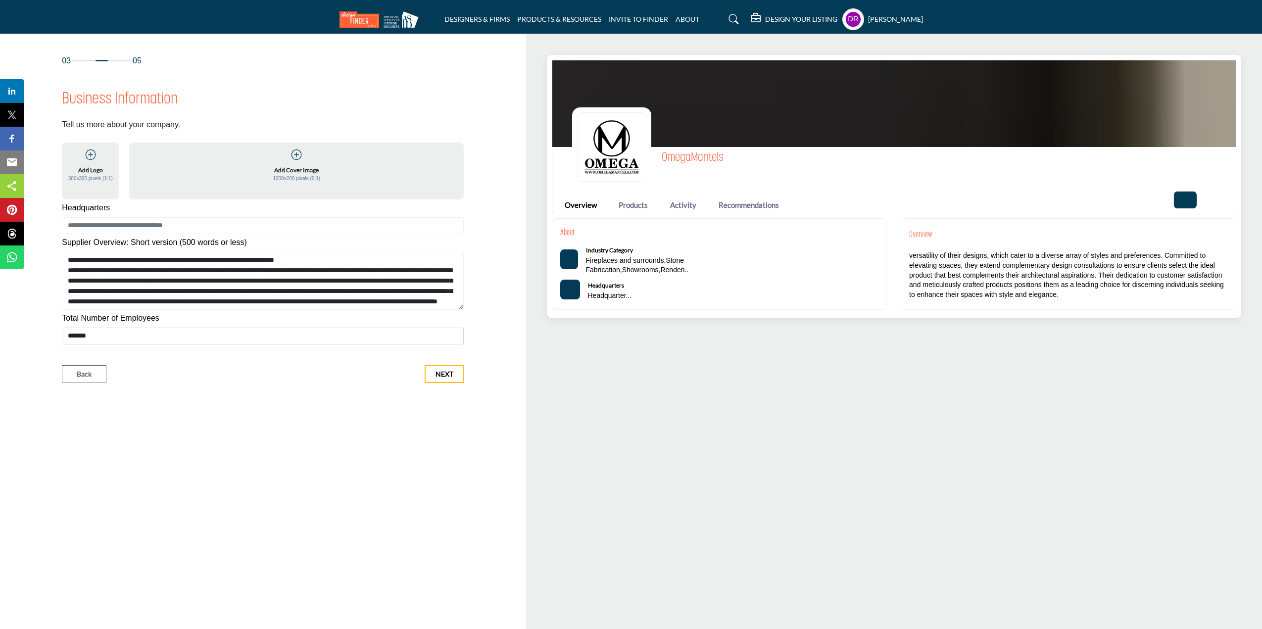
click at [753, 124] on div "OmegaMantels" at bounding box center [904, 146] width 664 height 79
click at [292, 157] on icon at bounding box center [296, 155] width 10 height 10
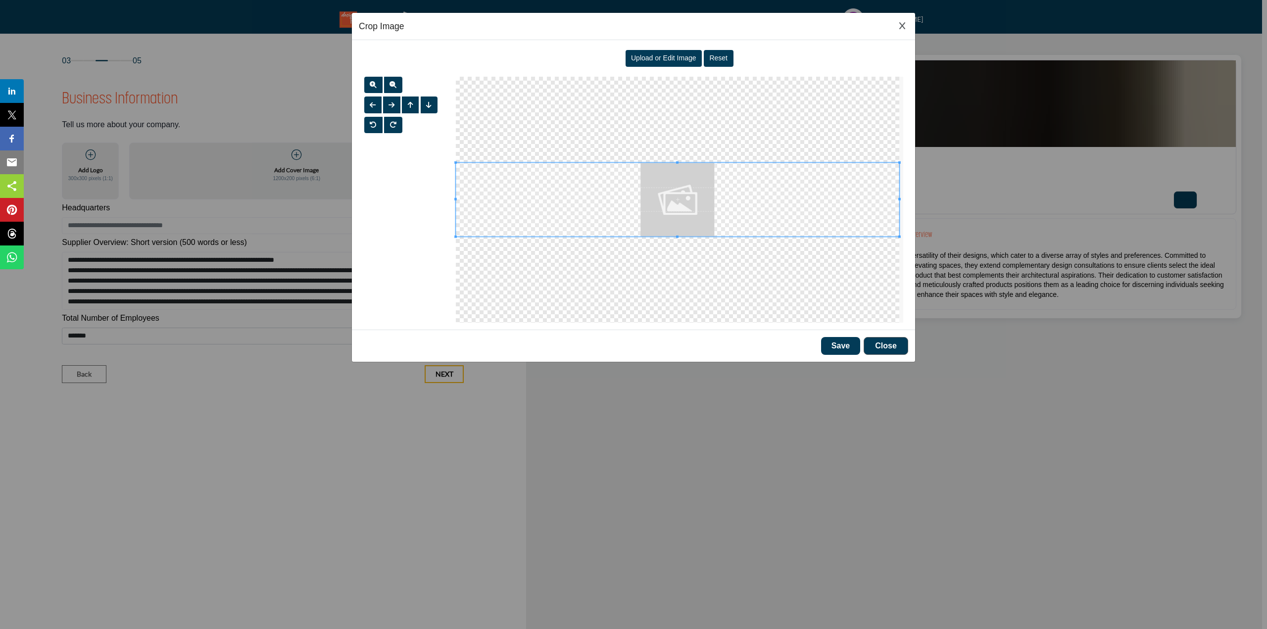
click at [662, 57] on span "Upload or Edit Image" at bounding box center [663, 58] width 65 height 8
click at [841, 344] on button "Save" at bounding box center [840, 346] width 39 height 18
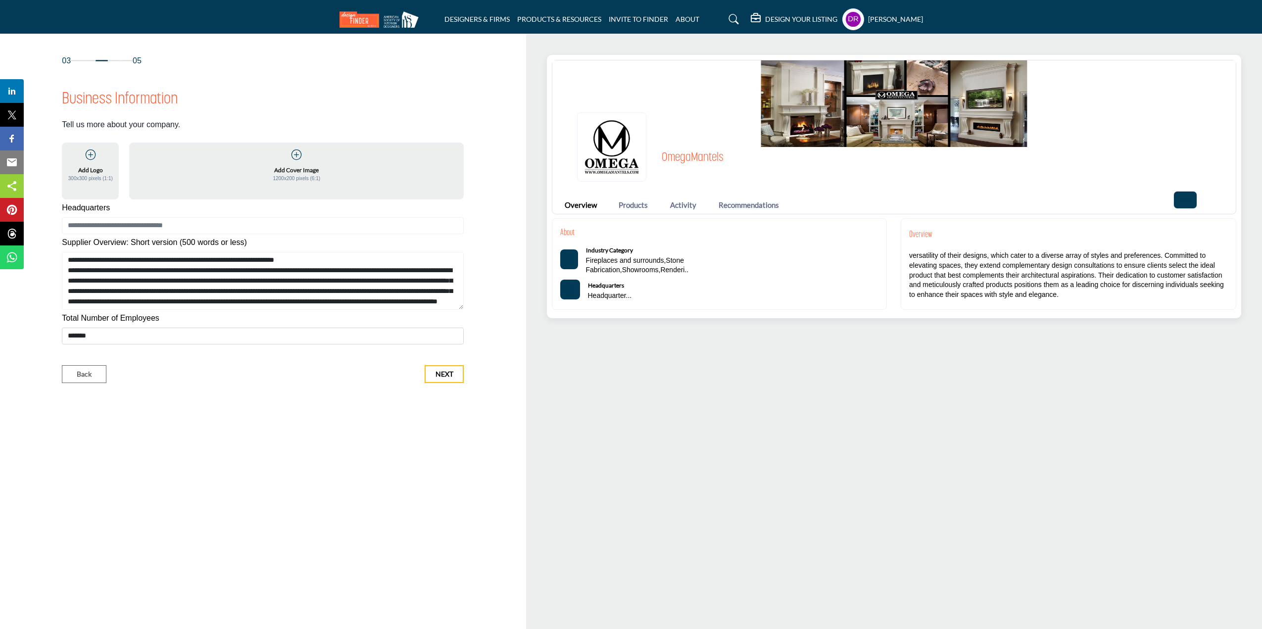
click at [899, 124] on div "OmegaMantels" at bounding box center [904, 146] width 664 height 79
click at [303, 157] on div "Add Cover Image 1200x200 pixels (6:1)" at bounding box center [297, 166] width 316 height 34
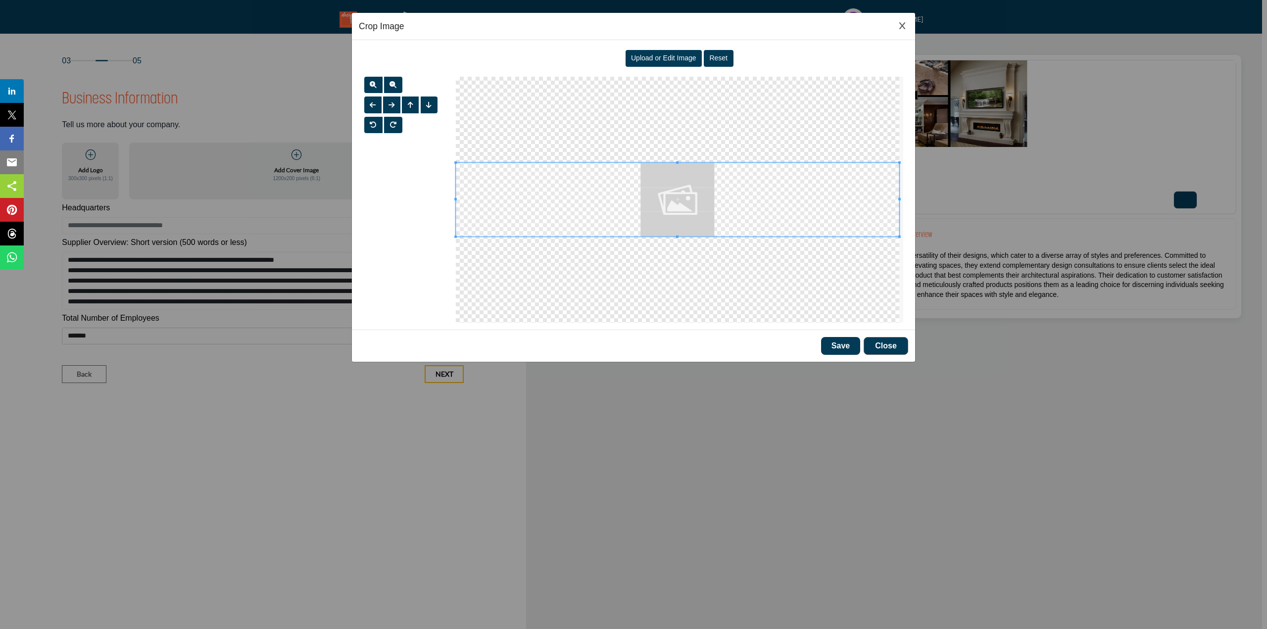
click at [647, 59] on span "Upload or Edit Image" at bounding box center [663, 58] width 65 height 8
click at [374, 81] on span "button" at bounding box center [373, 84] width 7 height 7
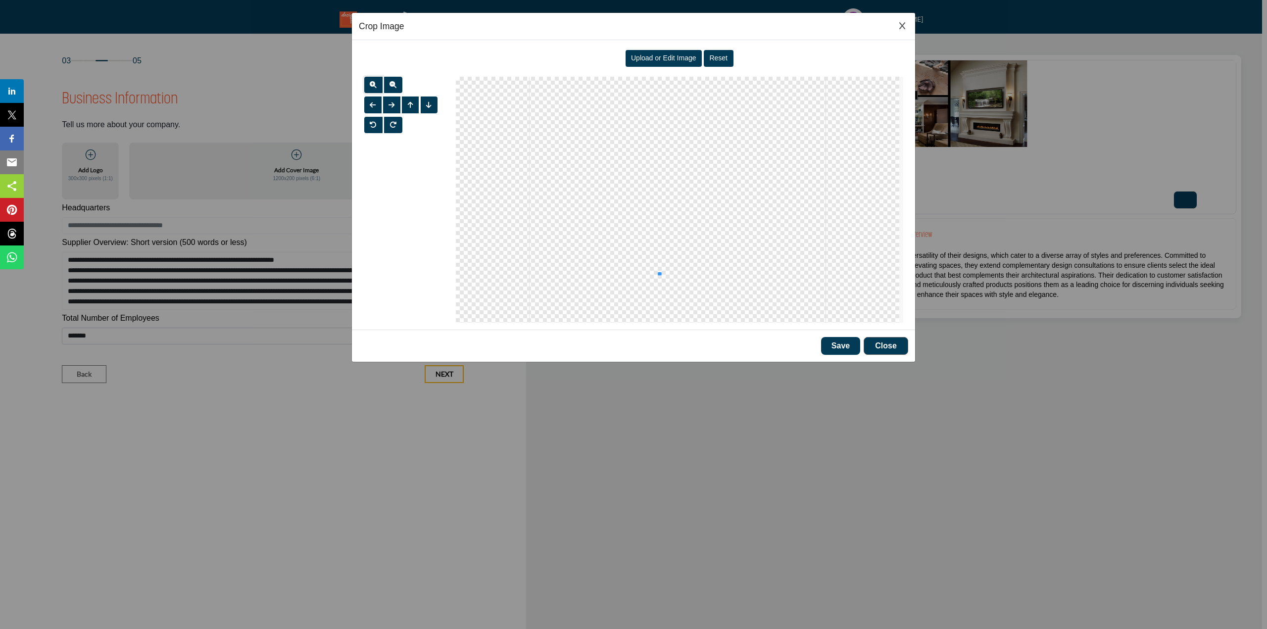
click at [659, 284] on div at bounding box center [677, 200] width 443 height 246
click at [656, 262] on div at bounding box center [677, 200] width 443 height 246
click at [427, 103] on span "button" at bounding box center [428, 104] width 5 height 7
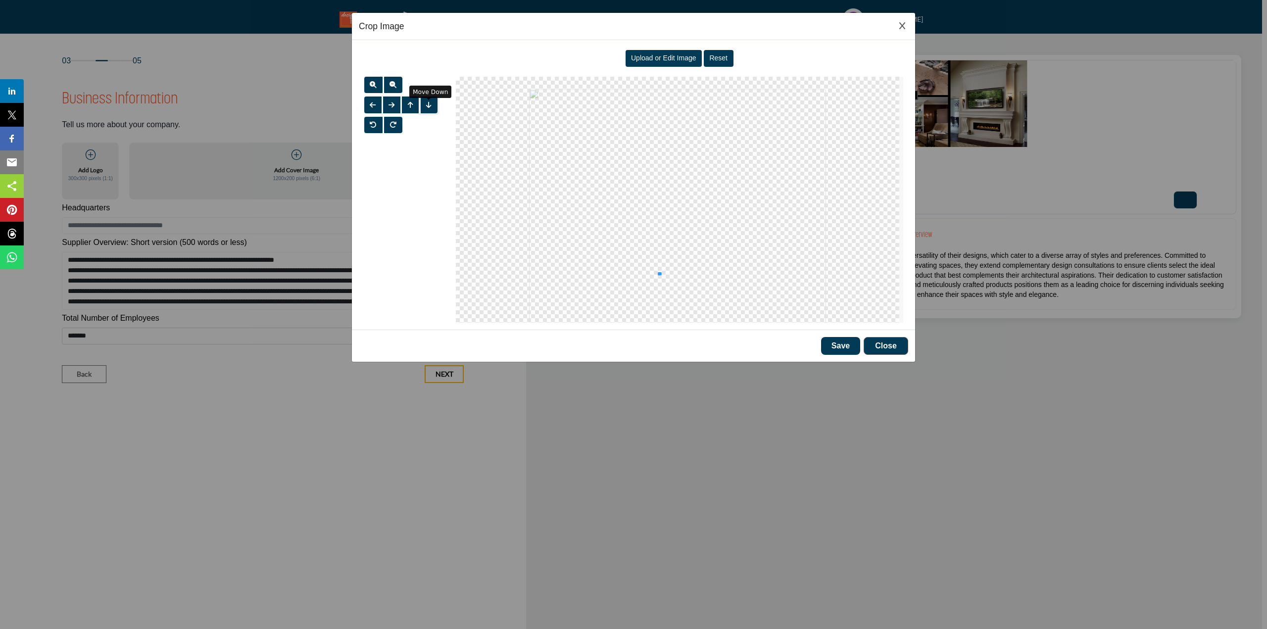
click at [427, 103] on span "button" at bounding box center [428, 104] width 5 height 7
click at [407, 100] on button "button" at bounding box center [410, 104] width 17 height 17
click at [833, 341] on button "Save" at bounding box center [840, 346] width 39 height 18
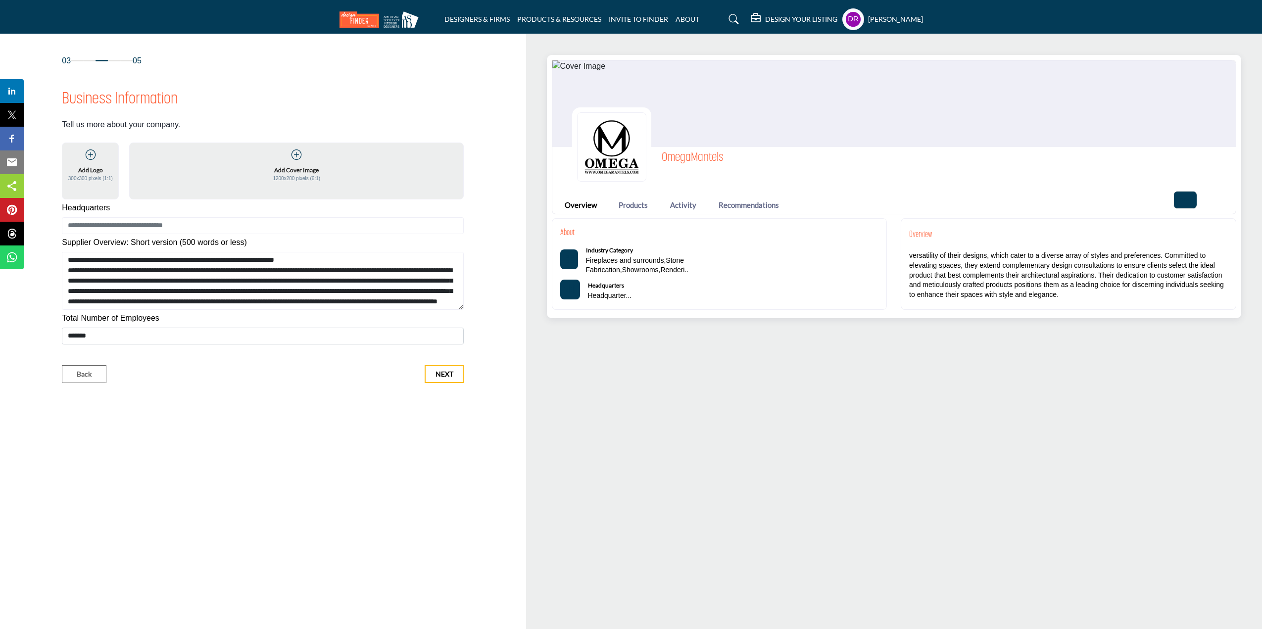
click at [337, 151] on div "Add Cover Image 1200x200 pixels (6:1)" at bounding box center [297, 166] width 316 height 34
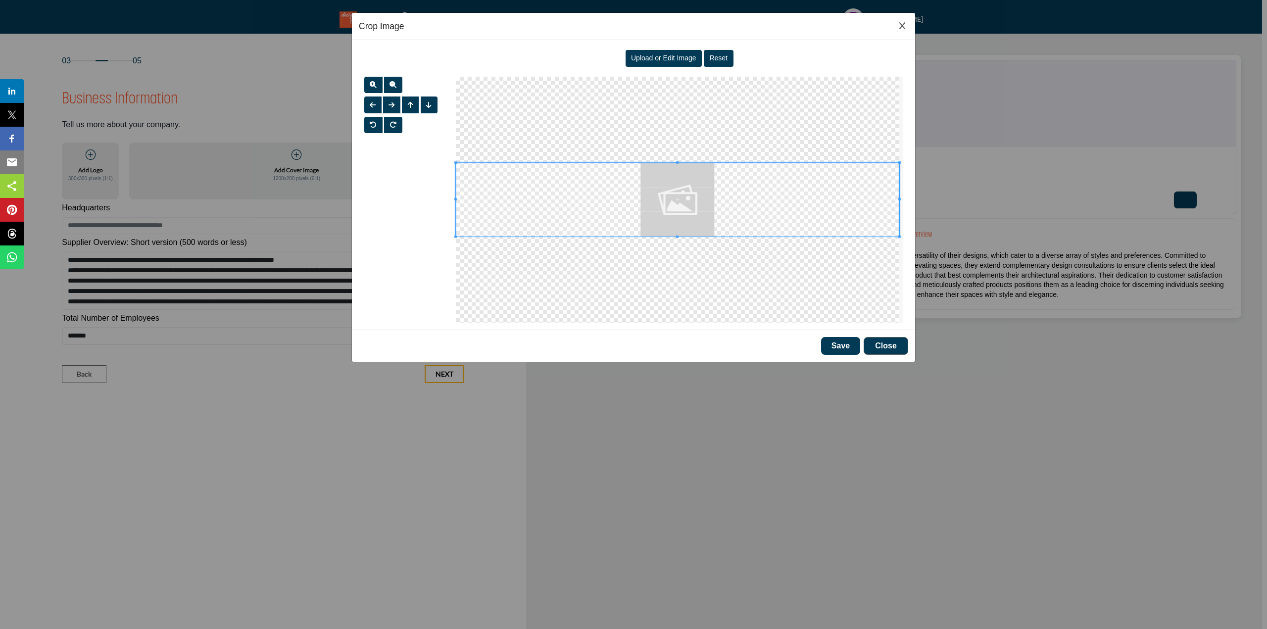
click at [667, 60] on span "Upload or Edit Image" at bounding box center [663, 58] width 65 height 8
click at [378, 82] on button "button" at bounding box center [373, 85] width 18 height 17
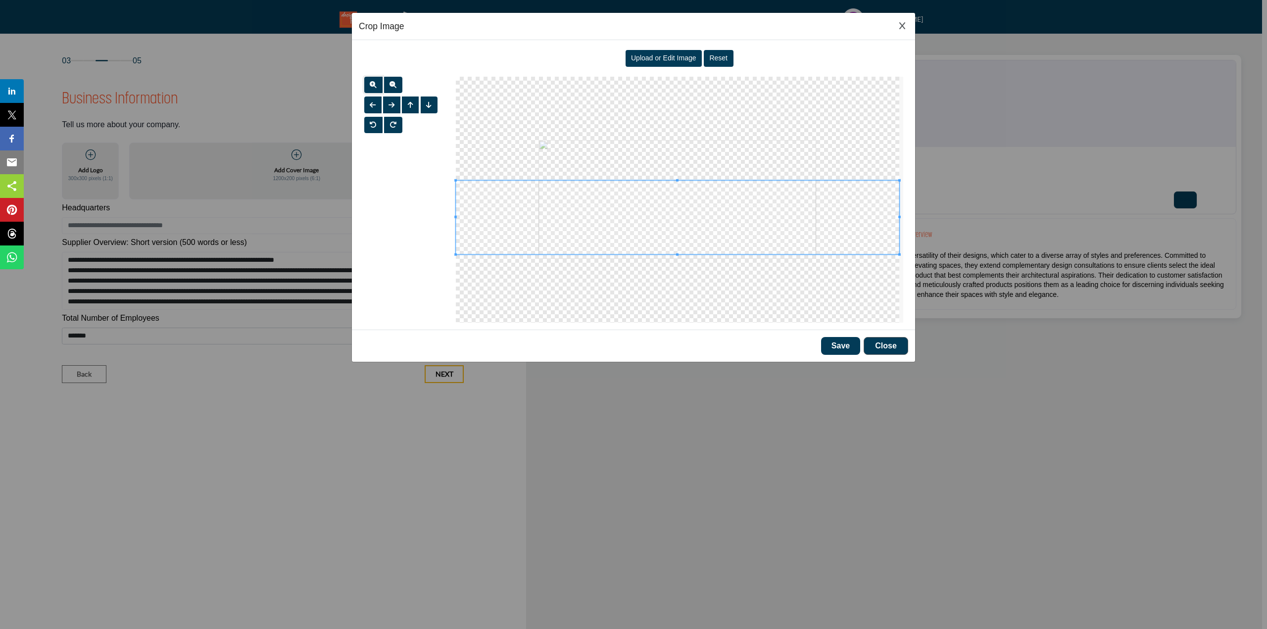
click at [648, 193] on span at bounding box center [677, 218] width 443 height 74
click at [838, 348] on button "Save" at bounding box center [840, 346] width 39 height 18
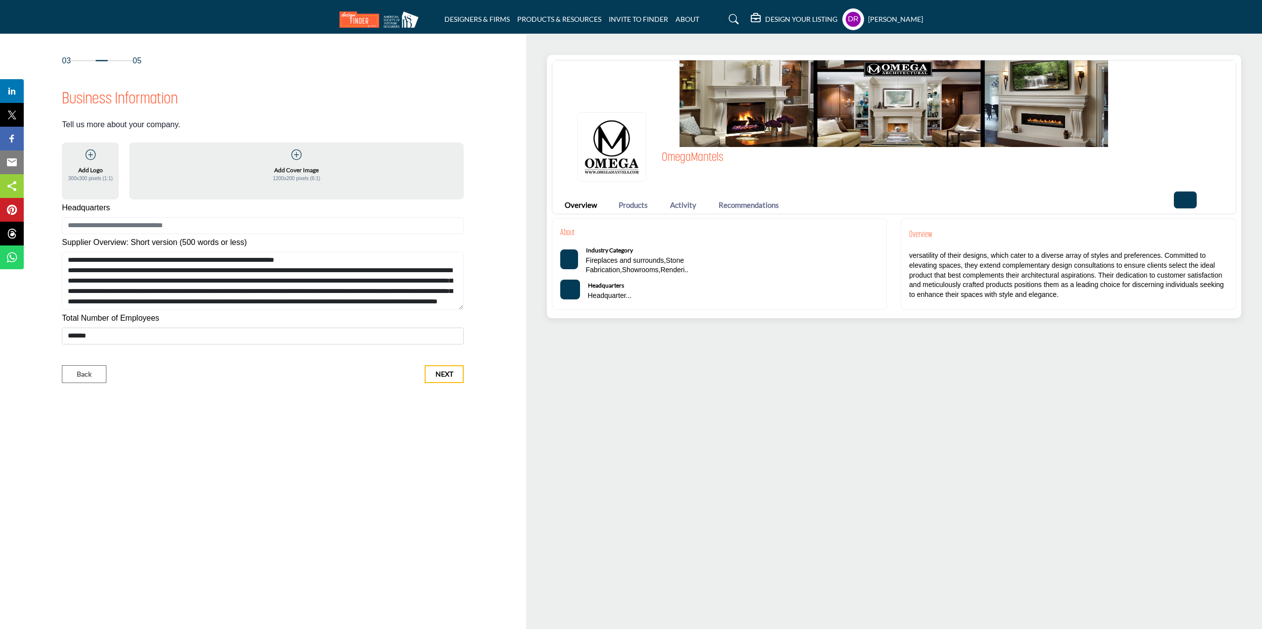
click at [617, 262] on p "Fireplaces and surrounds,Stone Fabrication,Showrooms,Renderi.." at bounding box center [650, 265] width 128 height 19
click at [139, 121] on p "Tell us more about your company." at bounding box center [121, 125] width 118 height 12
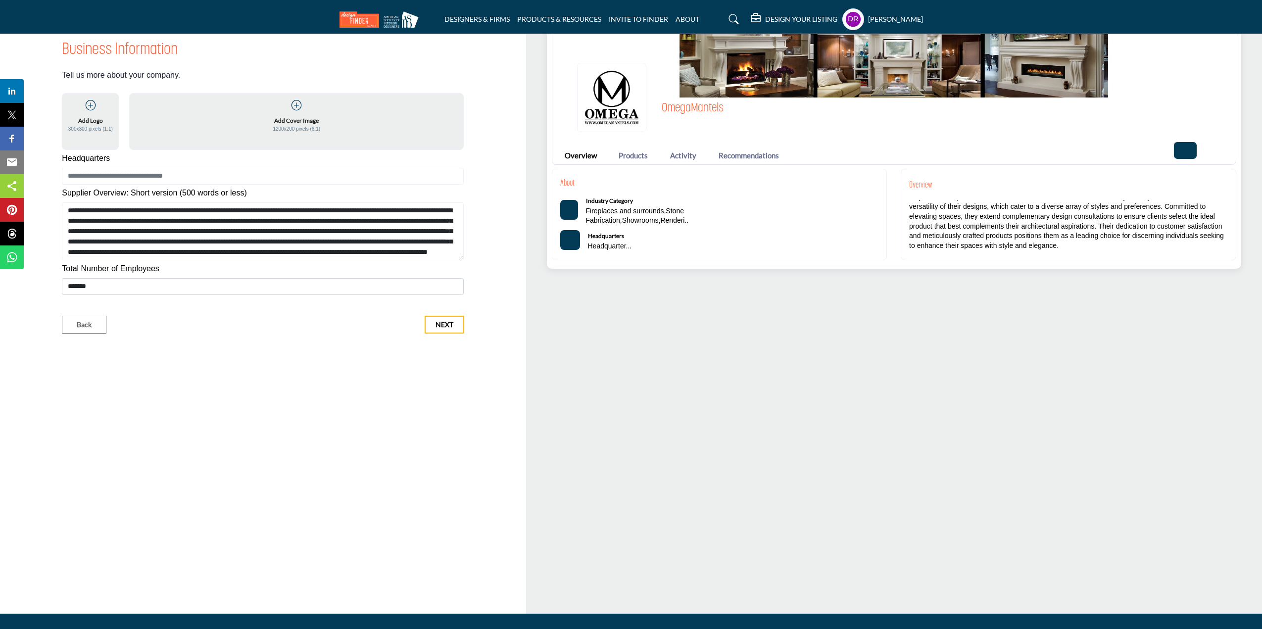
scroll to position [109, 0]
click at [633, 159] on link "Products" at bounding box center [632, 155] width 29 height 11
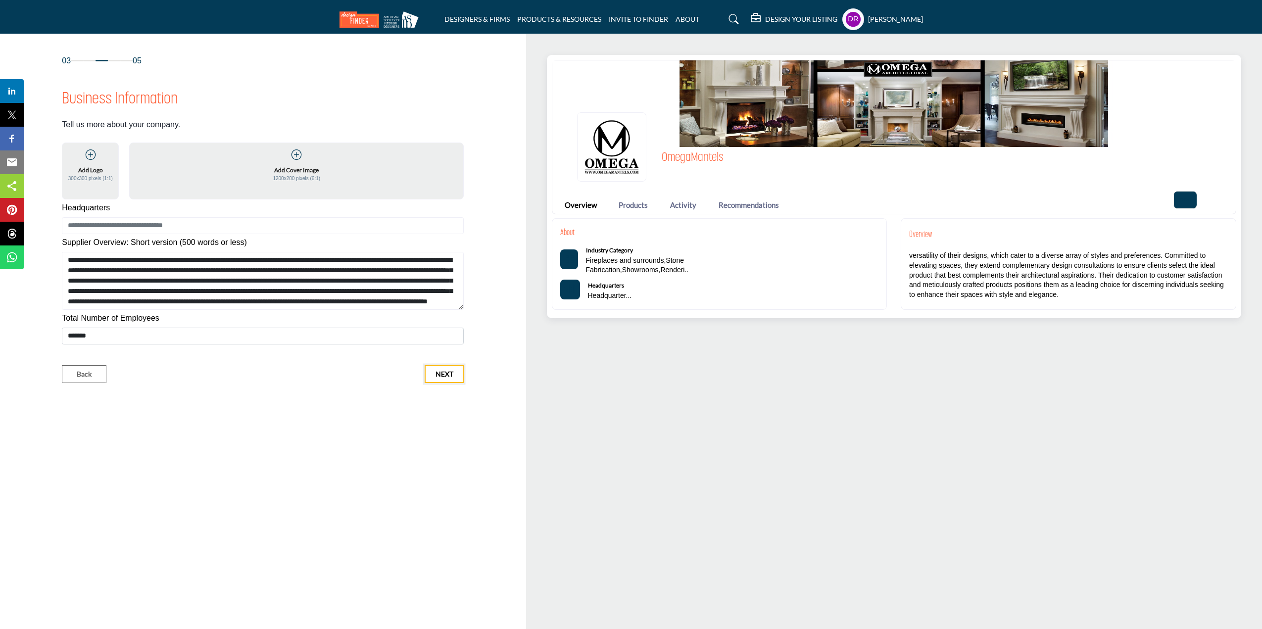
click at [443, 372] on span "Next" at bounding box center [444, 374] width 18 height 10
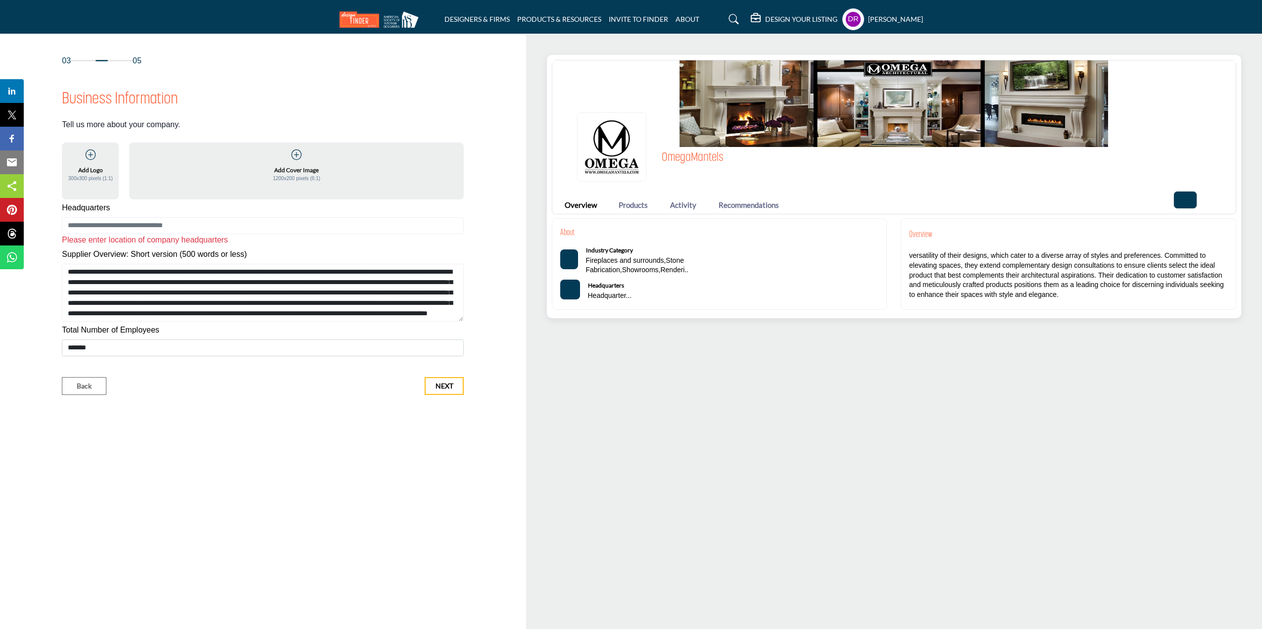
click at [196, 240] on span "Please enter location of company headquarters" at bounding box center [145, 240] width 166 height 8
click at [191, 225] on input at bounding box center [263, 225] width 402 height 17
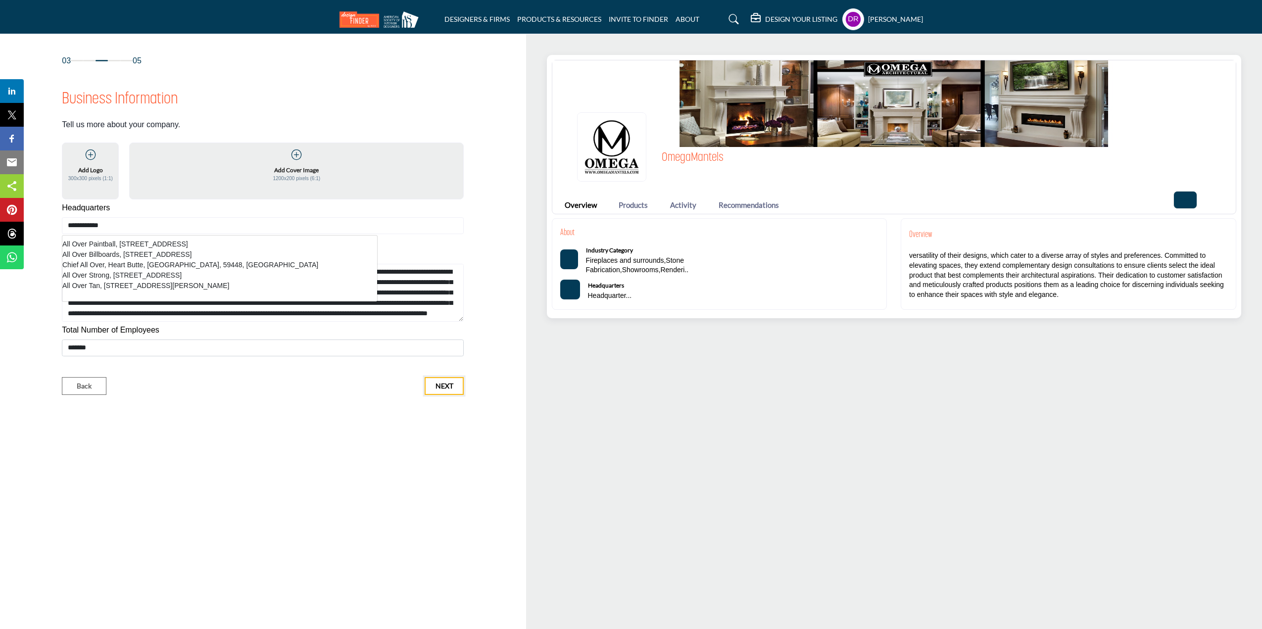
click at [445, 390] on span "Next" at bounding box center [444, 386] width 18 height 10
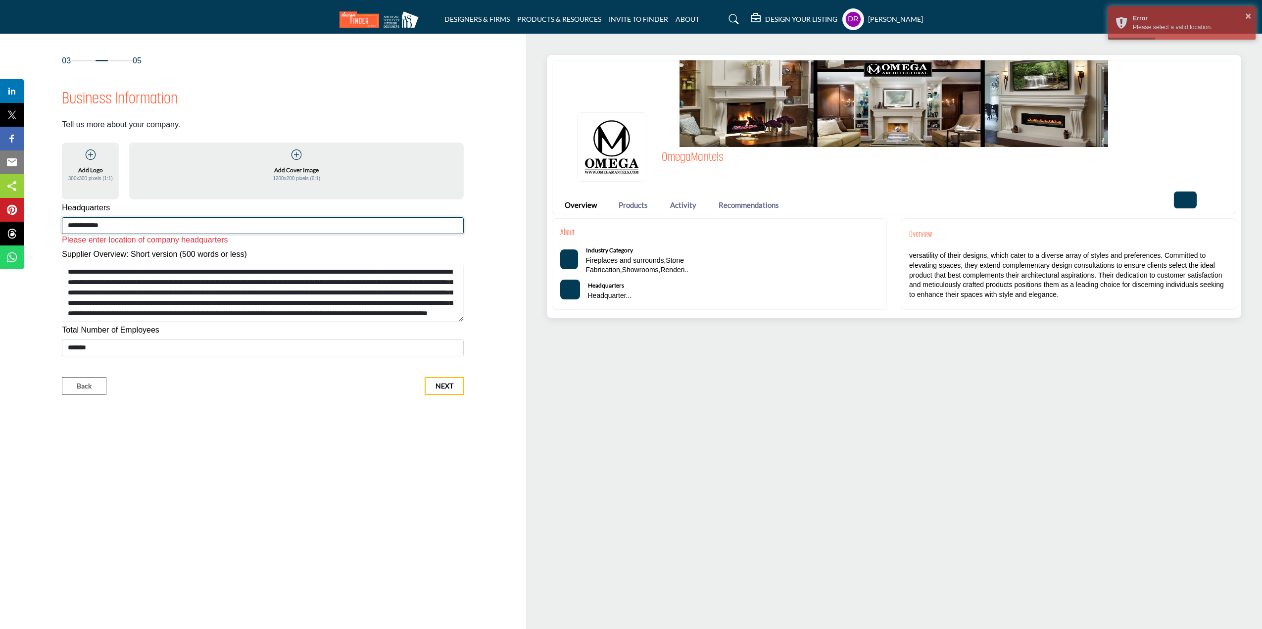
click at [143, 231] on input "**********" at bounding box center [263, 225] width 402 height 17
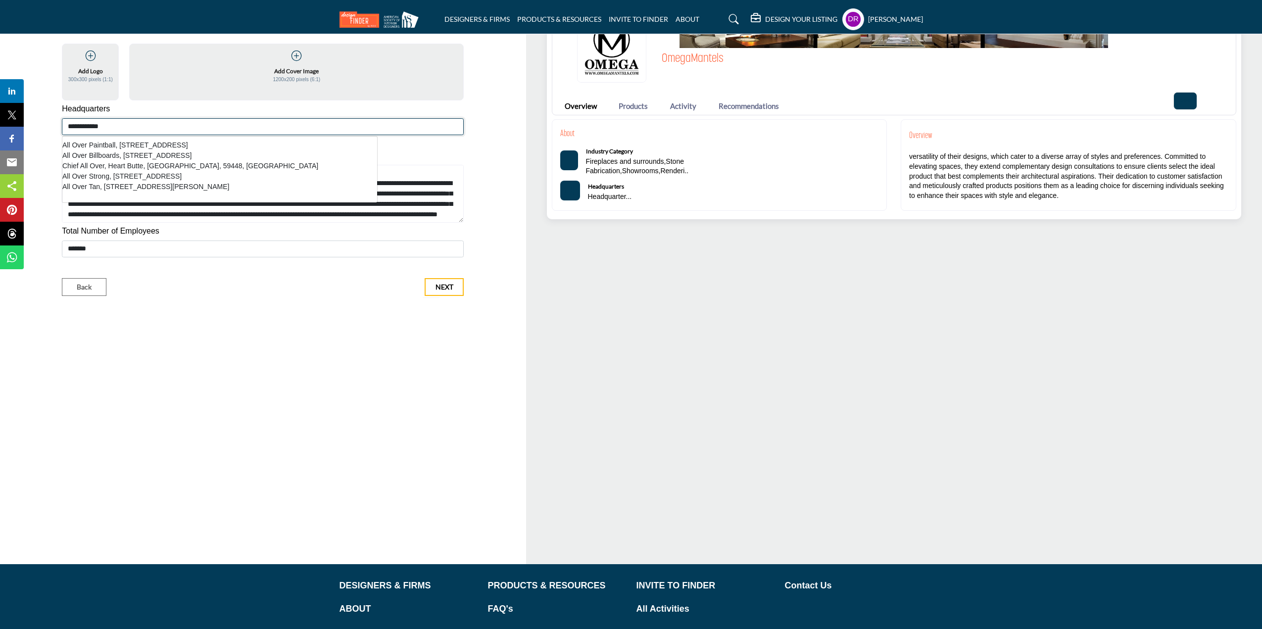
drag, startPoint x: 116, startPoint y: 122, endPoint x: 61, endPoint y: 120, distance: 54.5
click at [61, 120] on div "Business Information Tell us more about your company. Add Logo 300x300 pixels (…" at bounding box center [263, 123] width 412 height 269
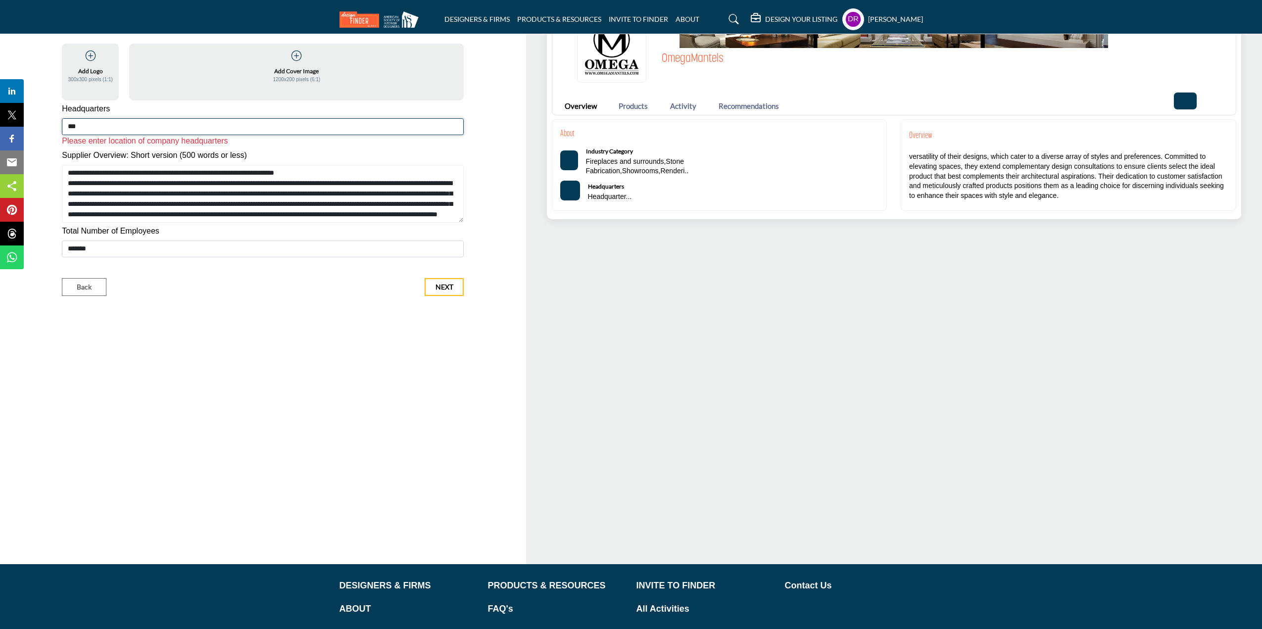
type input "***"
click at [437, 284] on span "Next" at bounding box center [444, 287] width 18 height 10
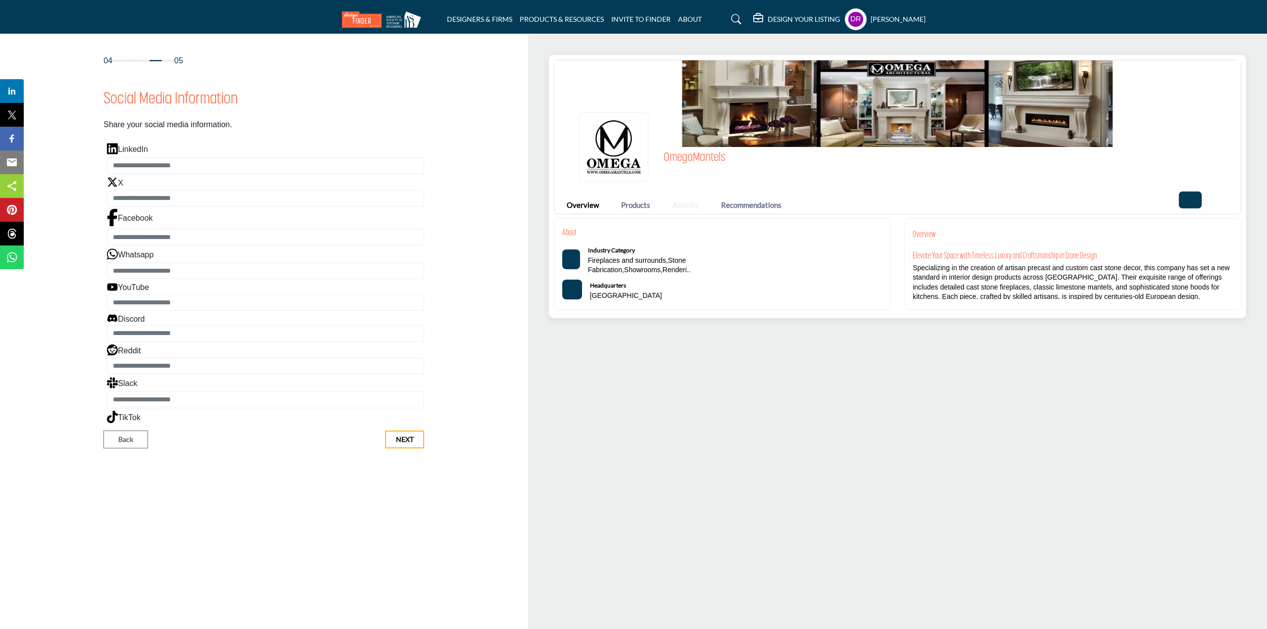
click at [676, 202] on link "Activity" at bounding box center [685, 204] width 26 height 11
click at [170, 165] on input "Enter LinkedIn" at bounding box center [265, 165] width 317 height 17
click at [213, 167] on input "Enter LinkedIn" at bounding box center [265, 165] width 317 height 17
paste input "**********"
type input "**********"
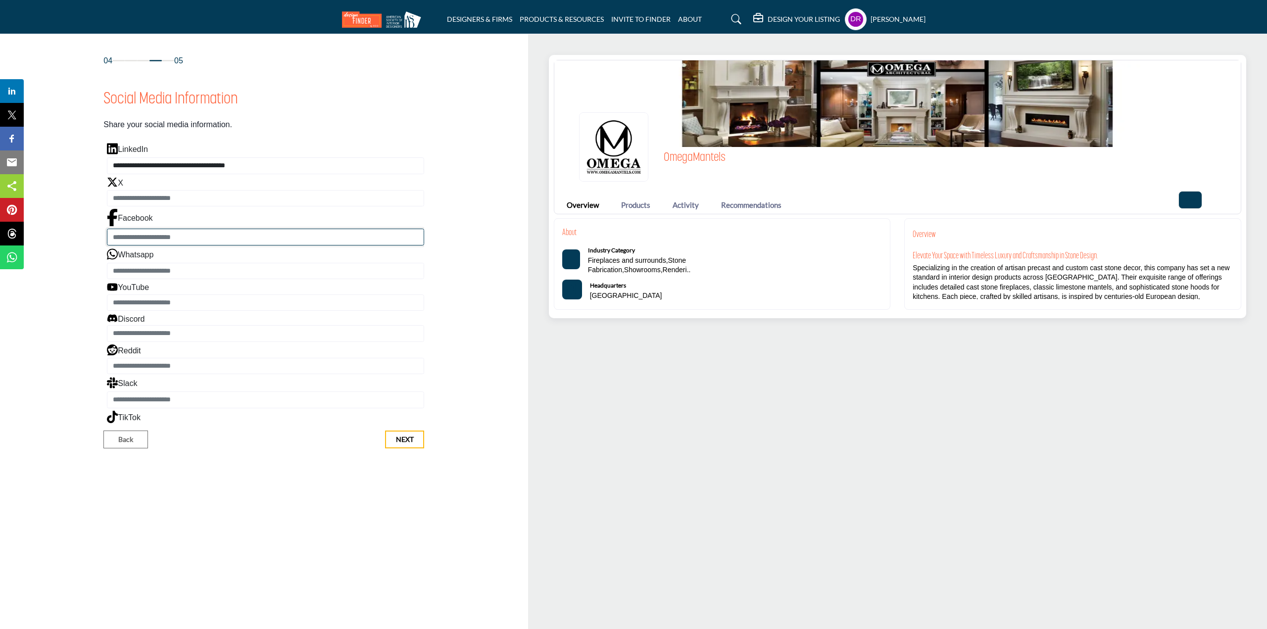
click at [180, 239] on input "Enter Facebook" at bounding box center [265, 237] width 317 height 17
click at [191, 235] on input "Enter Facebook" at bounding box center [265, 237] width 317 height 17
paste input "**********"
type input "**********"
click at [152, 305] on input "Enter YouTube" at bounding box center [265, 302] width 317 height 17
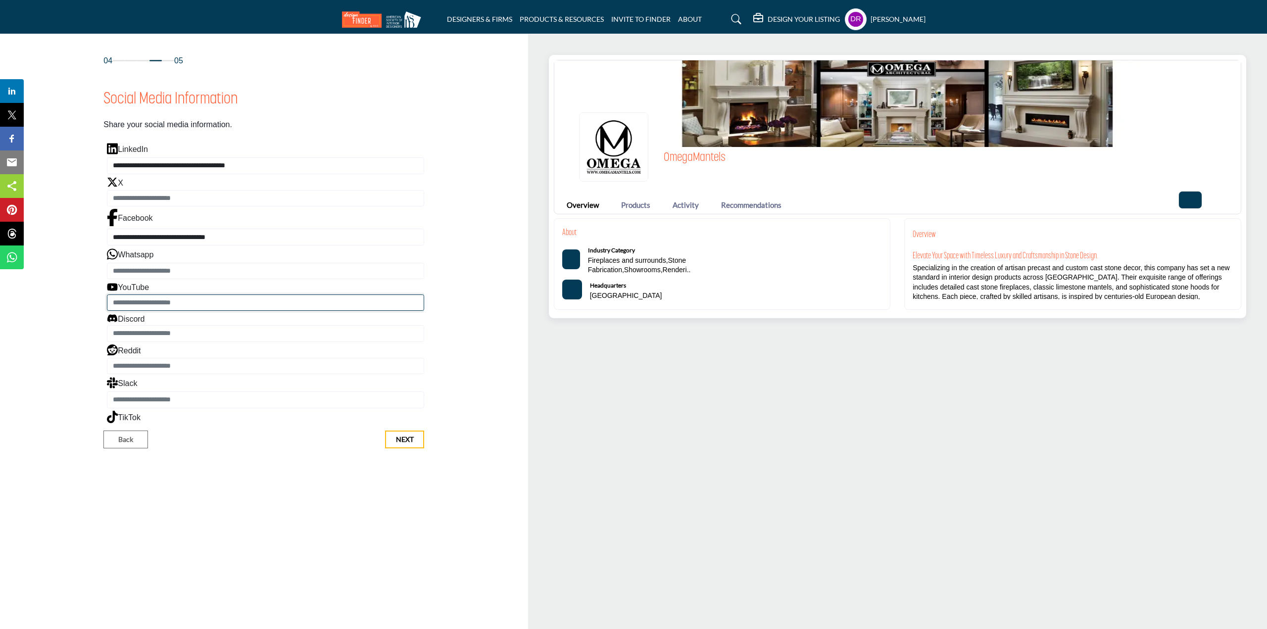
paste input "**********"
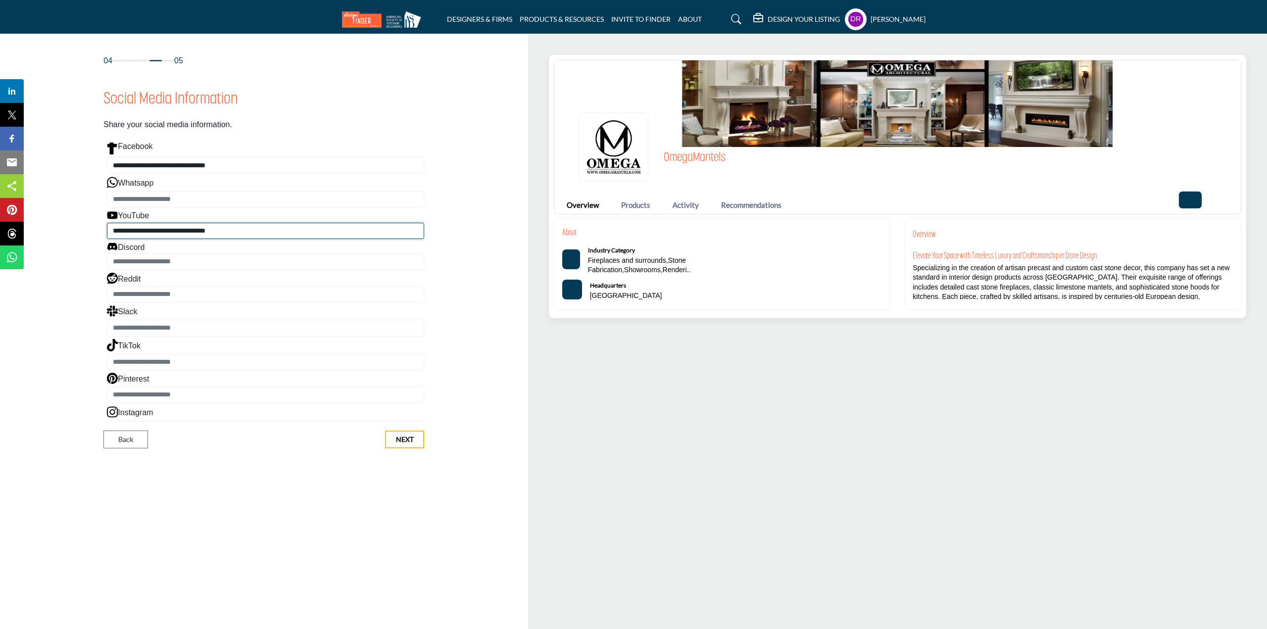
scroll to position [83, 0]
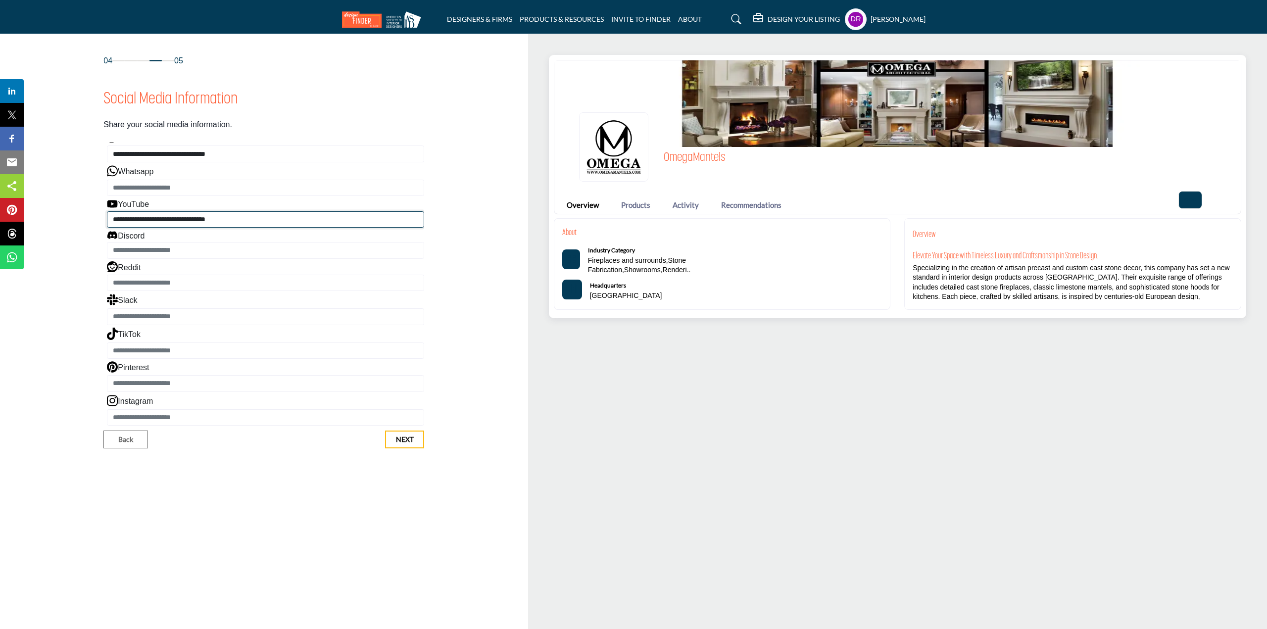
type input "**********"
click at [168, 418] on input "Enter Instagram" at bounding box center [265, 417] width 317 height 17
paste input "**********"
type input "**********"
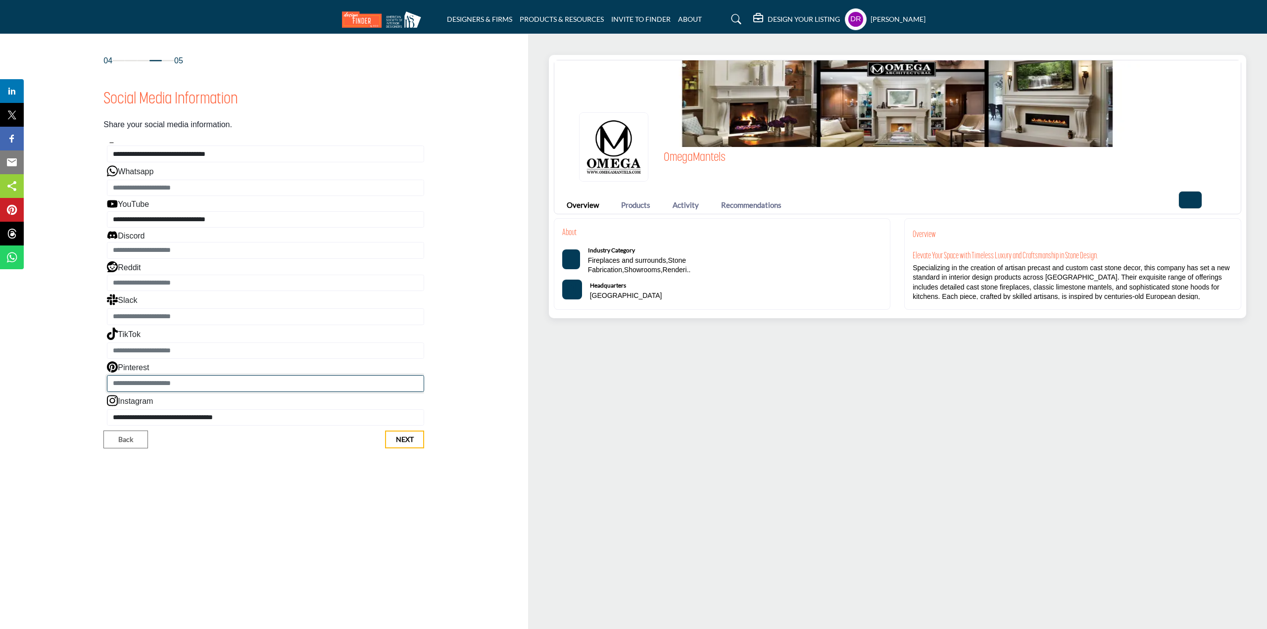
click at [241, 381] on input "Enter Pinterest" at bounding box center [265, 383] width 317 height 17
click at [211, 383] on input "Enter Pinterest" at bounding box center [265, 383] width 317 height 17
paste input "**********"
type input "**********"
click at [403, 435] on span "Next" at bounding box center [405, 439] width 18 height 10
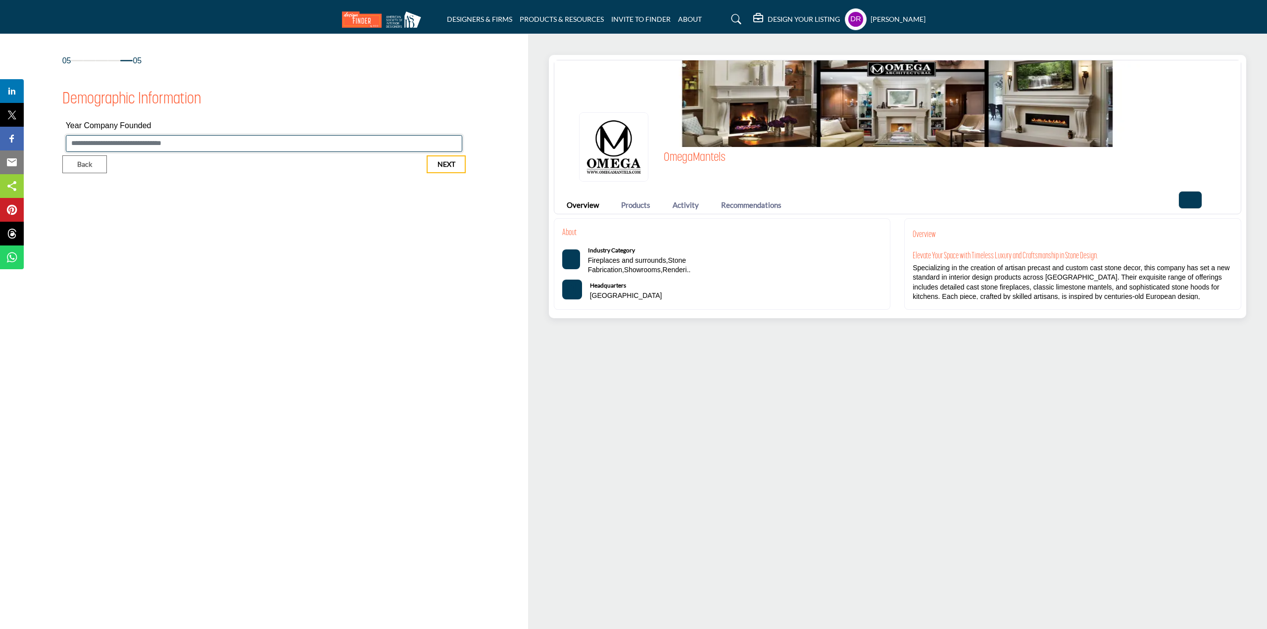
click at [142, 146] on input "Enter value for Year Company Founded" at bounding box center [264, 143] width 396 height 17
type input "****"
click at [432, 166] on button "Next" at bounding box center [446, 164] width 39 height 18
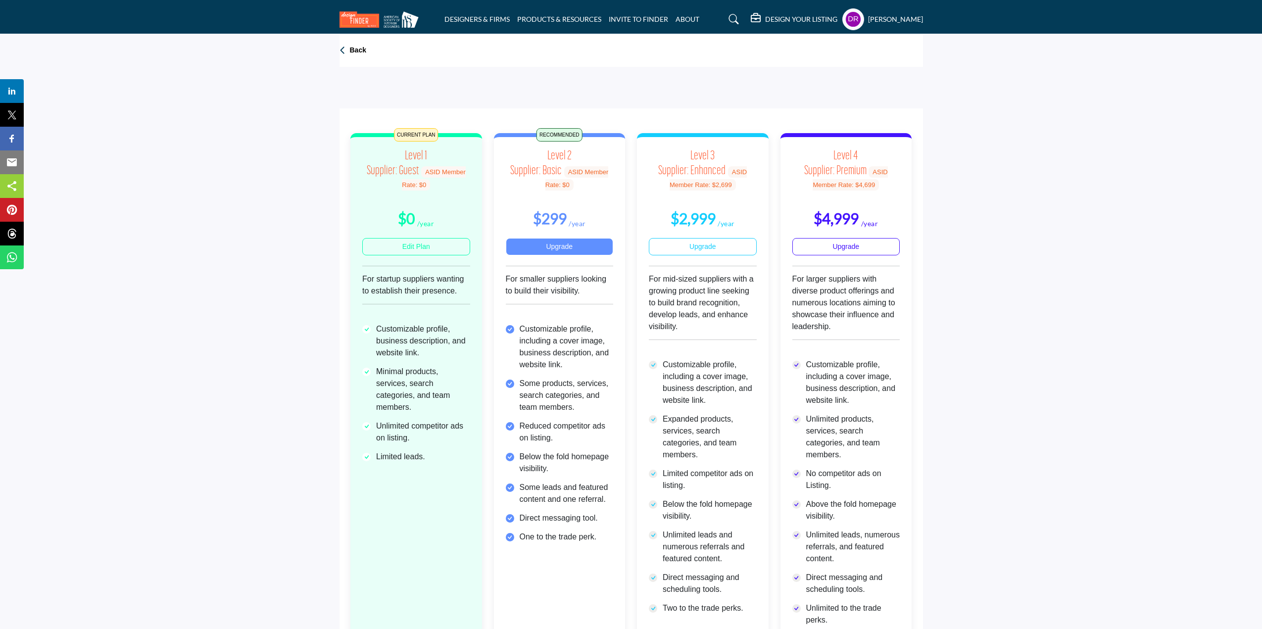
click at [535, 241] on link "Upgrade" at bounding box center [560, 246] width 108 height 17
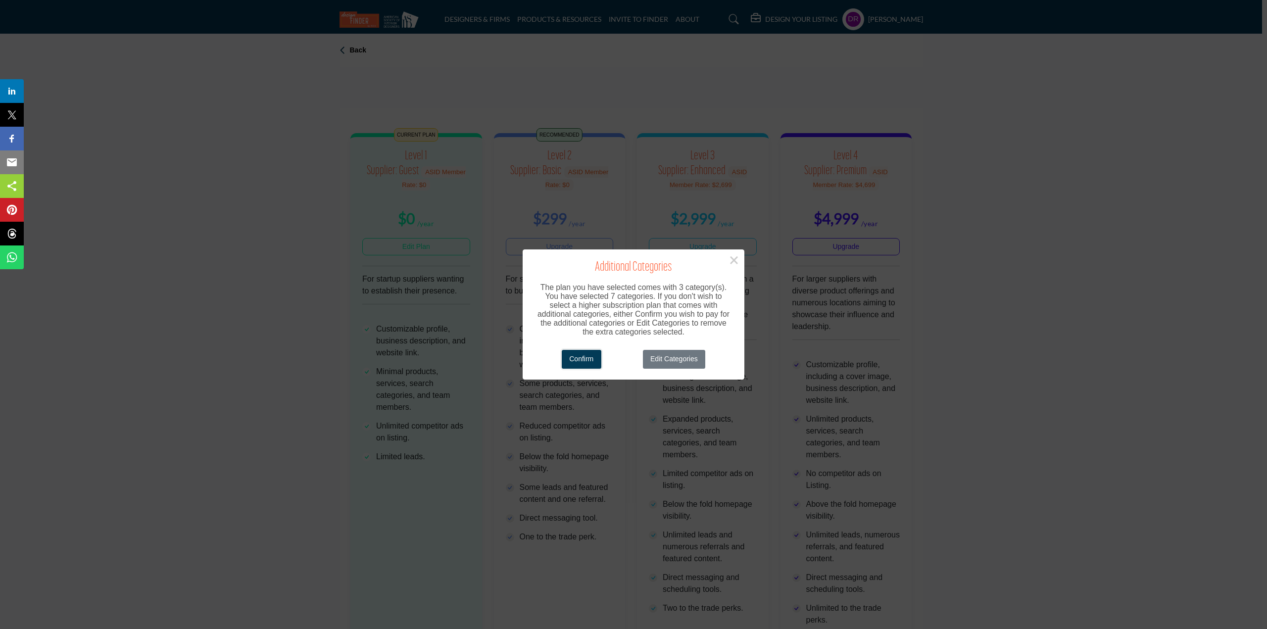
click at [575, 356] on button "Confirm" at bounding box center [582, 359] width 40 height 19
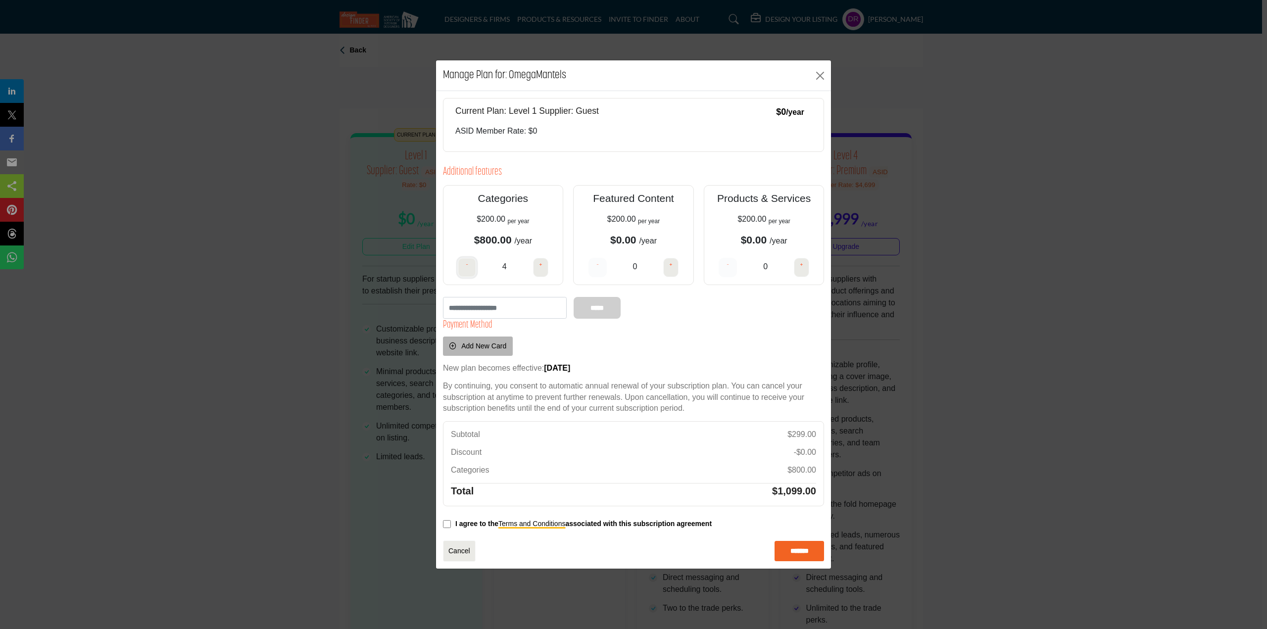
click at [464, 263] on button "-" at bounding box center [467, 267] width 18 height 19
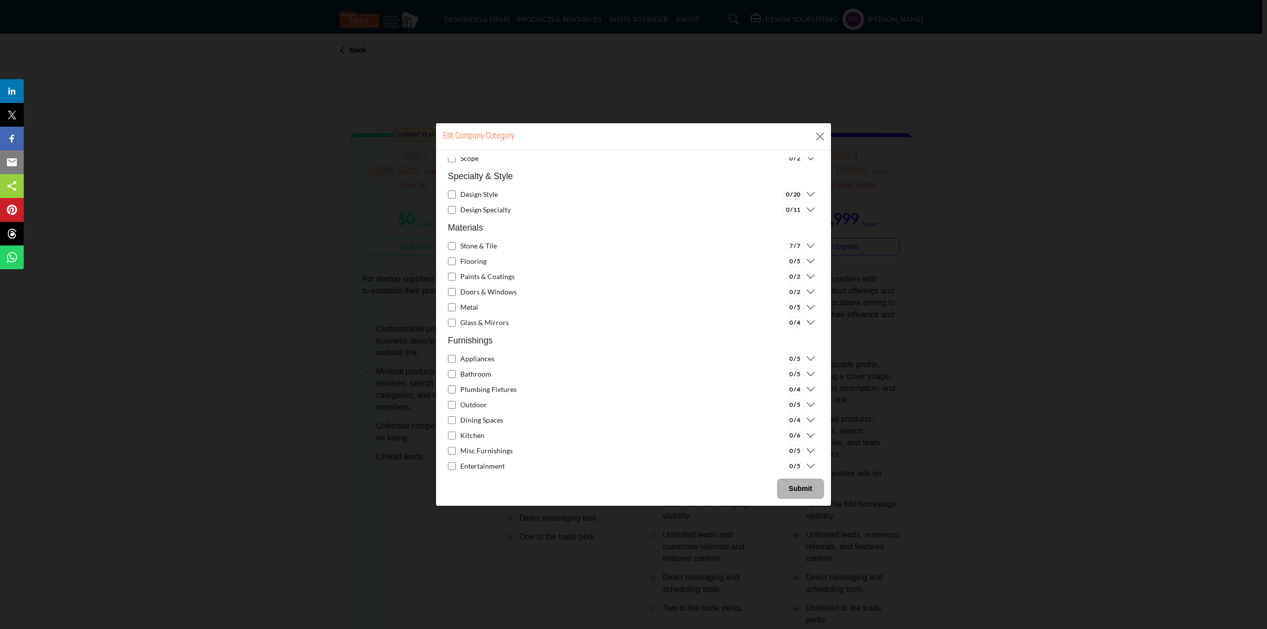
scroll to position [203, 0]
click at [808, 246] on icon at bounding box center [809, 250] width 12 height 10
click at [477, 332] on p "show more (2)" at bounding box center [483, 332] width 44 height 10
click at [800, 477] on div "Submit" at bounding box center [633, 485] width 381 height 27
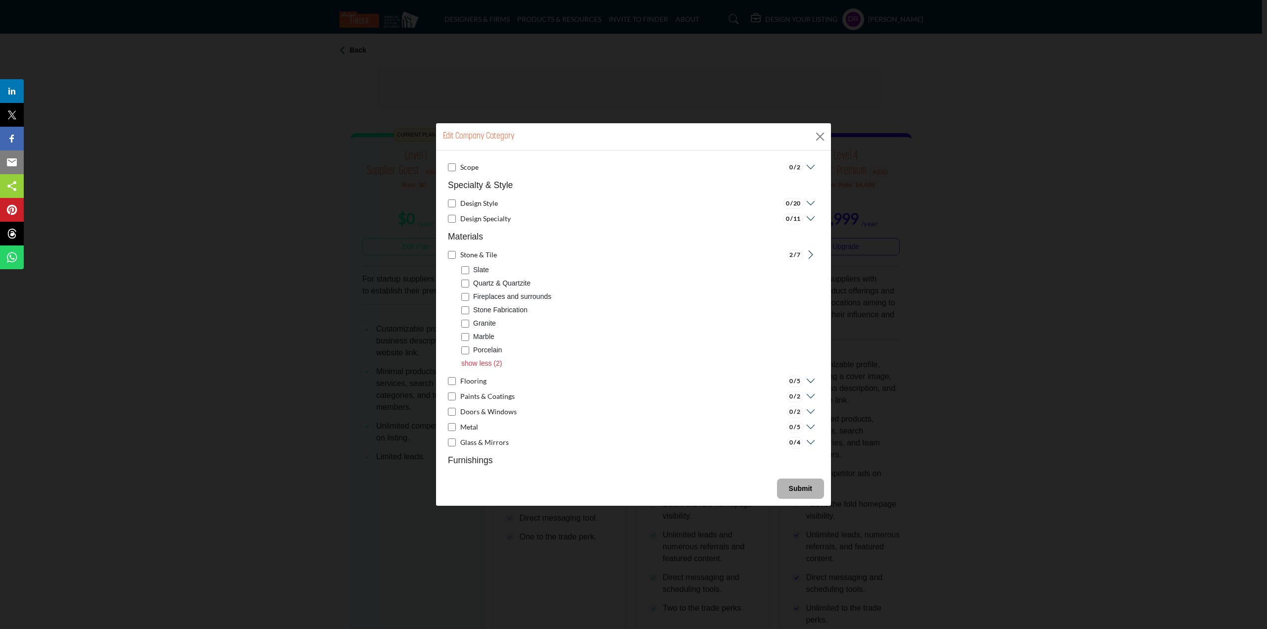
click at [800, 486] on b "Submit" at bounding box center [800, 488] width 23 height 8
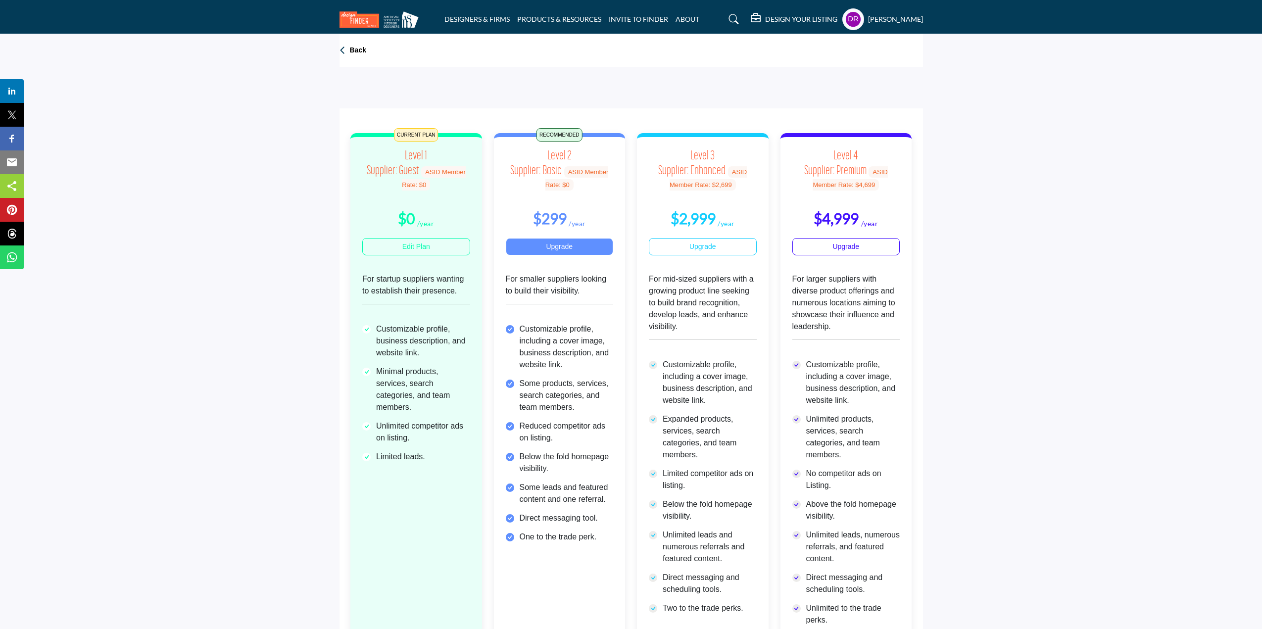
click at [566, 247] on link "Upgrade" at bounding box center [560, 246] width 108 height 17
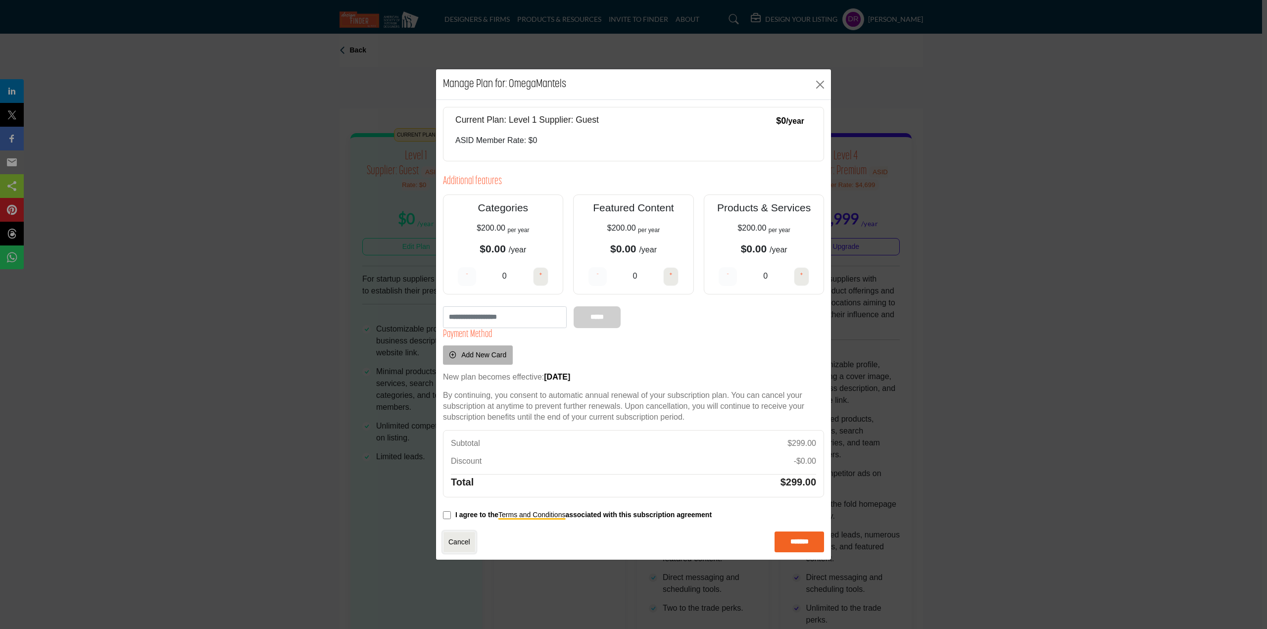
click at [462, 541] on link "Cancel" at bounding box center [459, 541] width 33 height 21
